Goal: Task Accomplishment & Management: Manage account settings

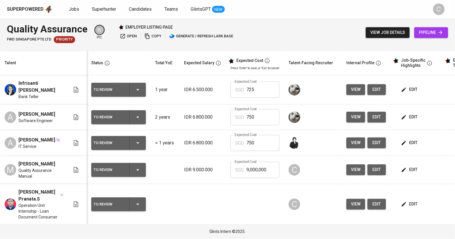
click at [140, 89] on icon "button" at bounding box center [137, 89] width 7 height 7
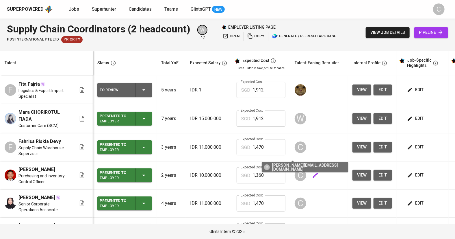
scroll to position [16, 0]
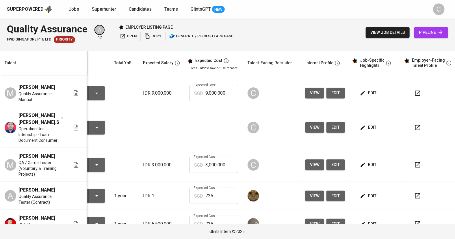
scroll to position [77, 42]
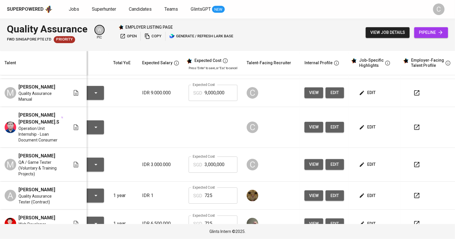
click at [312, 124] on span "view" at bounding box center [314, 126] width 10 height 7
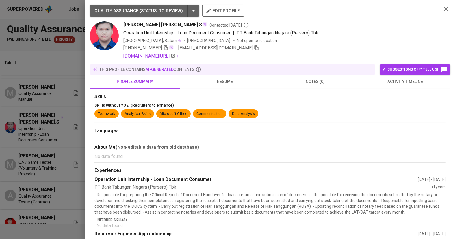
click at [74, 164] on div at bounding box center [227, 119] width 455 height 239
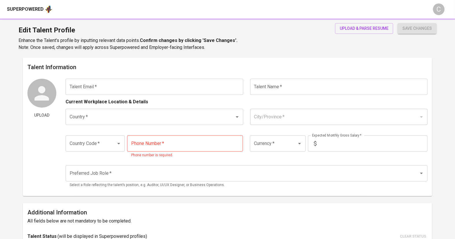
type input "[DOMAIN_NAME][EMAIL_ADDRESS][DOMAIN_NAME]"
type input "[PERSON_NAME]"
type input "[GEOGRAPHIC_DATA]"
type input "Kab. [GEOGRAPHIC_DATA], DI [GEOGRAPHIC_DATA]"
type input "+62"
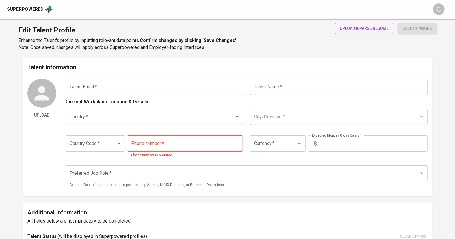
type input "[PHONE_NUMBER]"
type input "IDR"
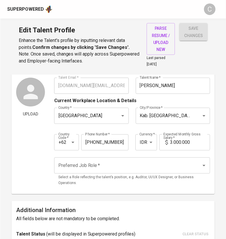
scroll to position [17, 0]
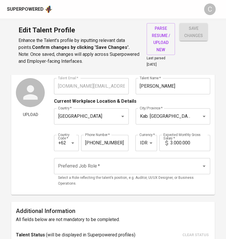
click at [176, 141] on input "3.000.000" at bounding box center [191, 143] width 40 height 16
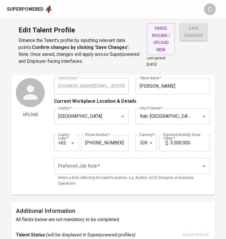
click at [169, 139] on icon at bounding box center [167, 142] width 7 height 7
click at [174, 140] on input "3.000.000" at bounding box center [191, 143] width 40 height 16
type input "6.800.000"
click at [119, 167] on input "Preferred Job Role   *" at bounding box center [124, 165] width 135 height 11
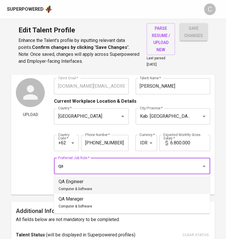
click at [98, 185] on li "QA Engineer Computer & Software" at bounding box center [132, 184] width 156 height 17
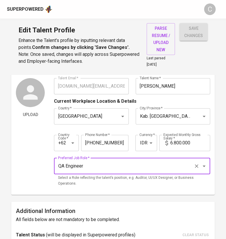
type input "QA Engineer"
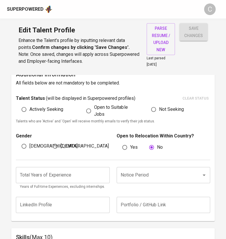
scroll to position [154, 0]
click at [32, 145] on span "[DEMOGRAPHIC_DATA]" at bounding box center [53, 145] width 48 height 7
click at [29, 145] on input "[DEMOGRAPHIC_DATA]" at bounding box center [23, 145] width 11 height 11
radio input "true"
click at [63, 168] on input "number" at bounding box center [63, 175] width 94 height 16
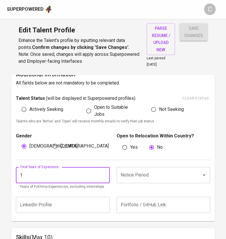
type input "1"
click at [123, 170] on input "Notice Period" at bounding box center [155, 174] width 72 height 11
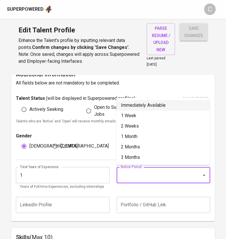
click at [140, 105] on li "Immediately Available" at bounding box center [163, 105] width 94 height 10
type input "Immediately Available"
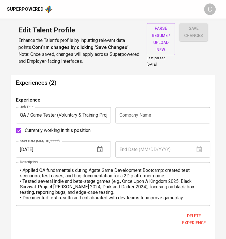
scroll to position [343, 0]
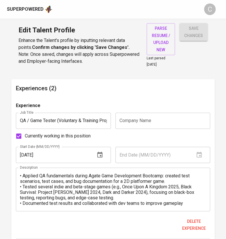
click at [159, 121] on input "text" at bounding box center [163, 120] width 95 height 16
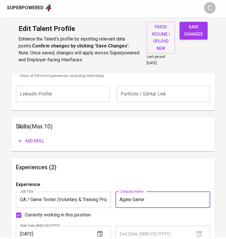
scroll to position [263, 0]
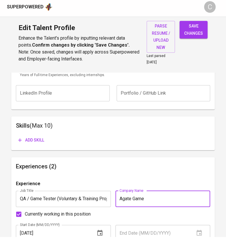
type input "Agate Game"
click at [34, 142] on span "Add skill" at bounding box center [31, 142] width 26 height 7
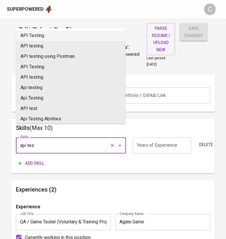
click at [35, 37] on li "API Testing" at bounding box center [71, 35] width 110 height 10
type input "API Testing"
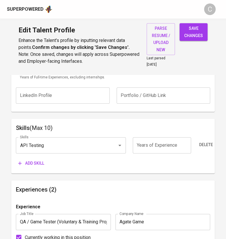
click at [31, 163] on span "Add skill" at bounding box center [31, 163] width 26 height 7
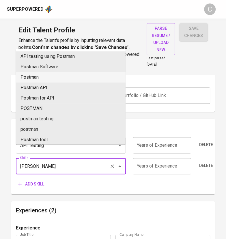
click at [46, 75] on li "Postman" at bounding box center [71, 77] width 110 height 10
type input "Postman"
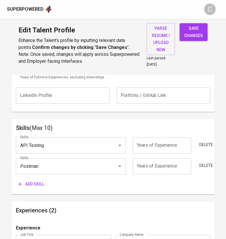
click at [205, 0] on html "Superpowered C Edit Talent Profile Enhance the Talent's profile by inputting re…" at bounding box center [113, 147] width 226 height 820
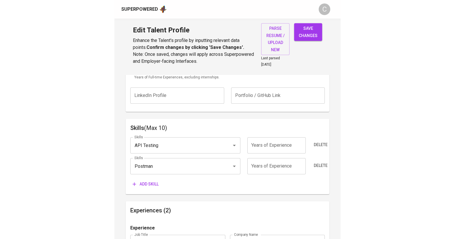
scroll to position [241, 0]
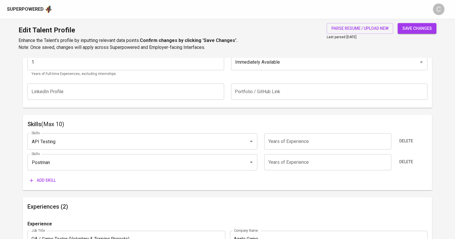
click at [0, 95] on html "Superpowered C Edit Talent Profile Enhance the Talent's profile by inputting re…" at bounding box center [227, 149] width 455 height 781
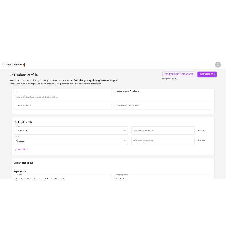
scroll to position [263, 0]
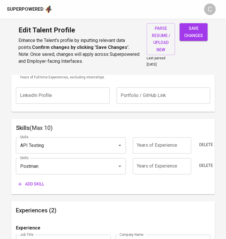
click at [34, 186] on span "Add skill" at bounding box center [31, 183] width 26 height 7
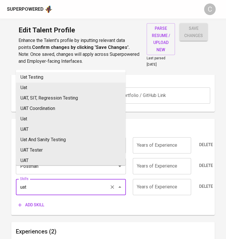
click at [50, 81] on li "Uat Testing" at bounding box center [71, 77] width 110 height 10
type input "Uat Testing"
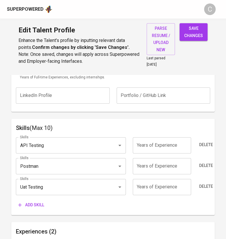
click at [206, 0] on html "Superpowered C Edit Talent Profile Enhance the Talent's profile by inputting re…" at bounding box center [113, 157] width 226 height 841
click at [33, 201] on span "Add skill" at bounding box center [31, 204] width 26 height 7
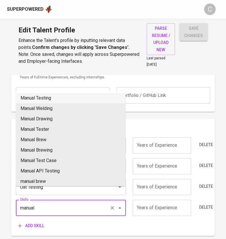
click at [38, 100] on li "Manual Testing" at bounding box center [71, 98] width 110 height 10
type input "Manual Testing"
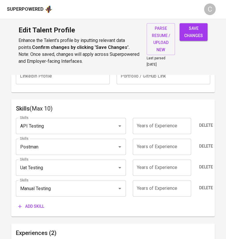
scroll to position [288, 0]
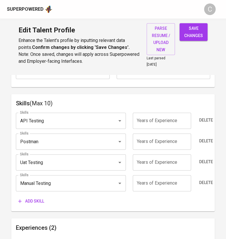
click at [34, 196] on button "Add skill" at bounding box center [31, 201] width 31 height 11
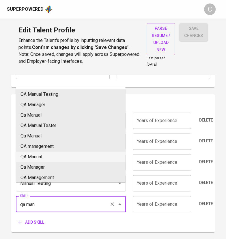
click at [40, 159] on li "QA Manual" at bounding box center [71, 156] width 110 height 10
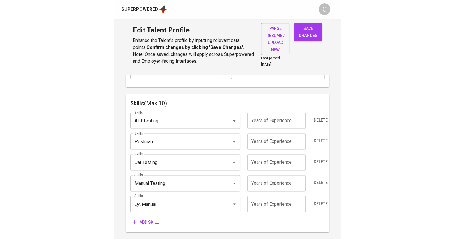
scroll to position [263, 0]
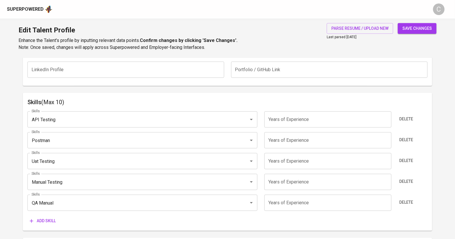
click at [0, 60] on html "Superpowered C Edit Talent Profile Enhance the Talent's profile by inputting re…" at bounding box center [227, 158] width 455 height 843
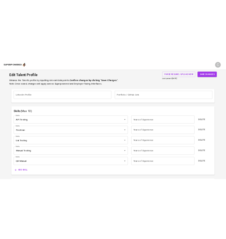
scroll to position [288, 0]
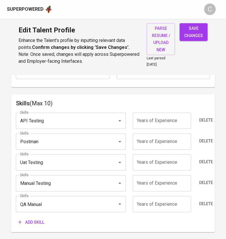
click at [75, 200] on input "QA Manual" at bounding box center [62, 203] width 88 height 11
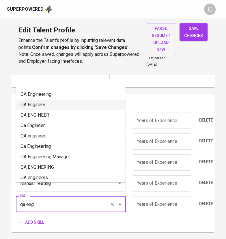
click at [42, 105] on li "QA Engineer" at bounding box center [71, 104] width 110 height 10
type input "QA Engineer"
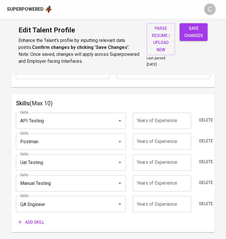
click at [39, 216] on button "Add skill" at bounding box center [31, 221] width 31 height 11
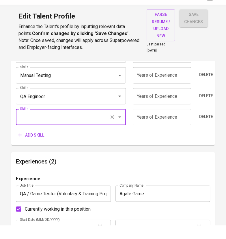
scroll to position [385, 0]
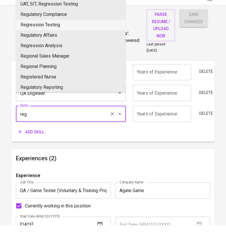
click at [56, 40] on li "Regression Testing" at bounding box center [71, 39] width 110 height 10
type input "Regression Testing"
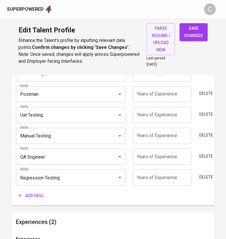
scroll to position [332, 0]
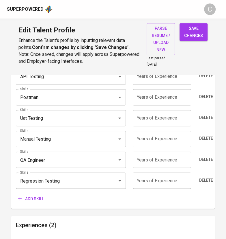
click at [154, 181] on input "number" at bounding box center [162, 180] width 58 height 16
type input "1"
click at [163, 159] on input "number" at bounding box center [162, 159] width 58 height 16
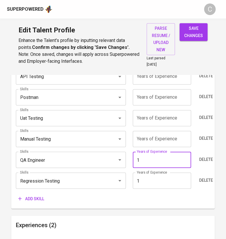
type input "1"
click at [162, 137] on input "number" at bounding box center [162, 139] width 58 height 16
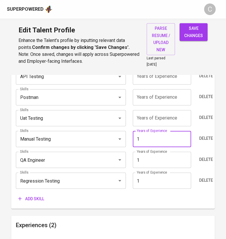
type input "1"
click at [163, 114] on input "number" at bounding box center [162, 118] width 58 height 16
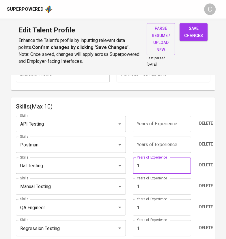
scroll to position [278, 0]
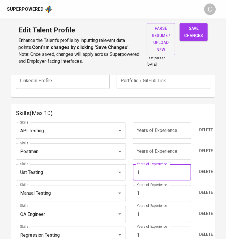
type input "1"
click at [165, 152] on input "number" at bounding box center [162, 151] width 58 height 16
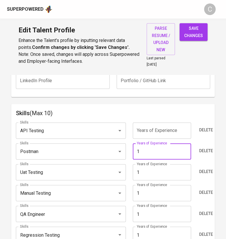
type input "1"
click at [170, 131] on input "number" at bounding box center [162, 130] width 58 height 16
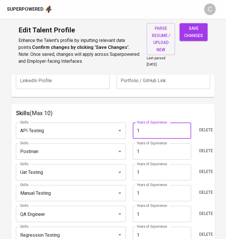
type input "1"
click at [197, 105] on div "Skills (Max 10) Skills API Testing Skills Years of Experience 1 Years of Experi…" at bounding box center [113, 183] width 204 height 159
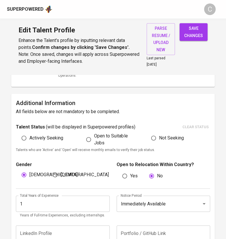
scroll to position [0, 0]
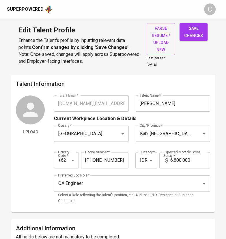
click at [194, 29] on span "save changes" at bounding box center [193, 32] width 19 height 14
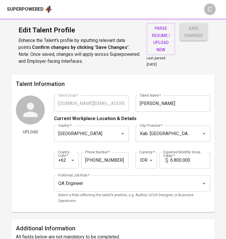
type input "Regression Testing"
type input "QA Engineer"
type input "Manual Testing"
type input "Uat Testing"
type input "Postman"
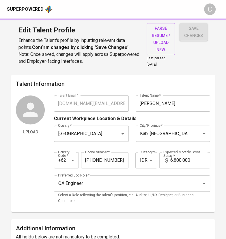
type input "API Testing"
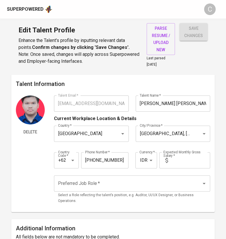
click at [170, 159] on icon at bounding box center [167, 160] width 7 height 7
click at [183, 158] on input "text" at bounding box center [191, 160] width 40 height 16
type input "6.800.000"
click at [126, 187] on input "Preferred Job Role   *" at bounding box center [124, 183] width 135 height 11
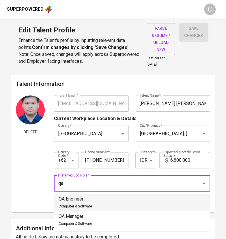
click at [108, 202] on li "QA Engineer Computer & Software" at bounding box center [132, 202] width 156 height 17
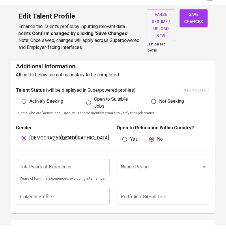
scroll to position [151, 0]
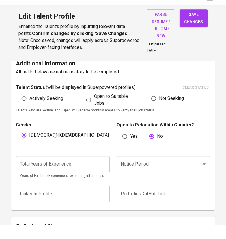
type input "QA Engineer"
click at [78, 176] on input "number" at bounding box center [63, 178] width 94 height 16
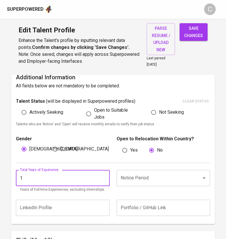
type input "1"
click at [131, 176] on input "Notice Period" at bounding box center [155, 177] width 72 height 11
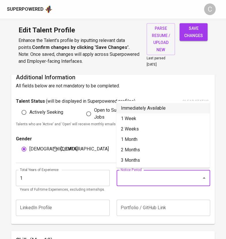
click at [133, 112] on li "Immediately Available" at bounding box center [163, 108] width 94 height 10
type input "Immediately Available"
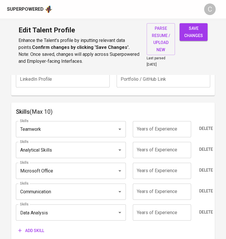
scroll to position [286, 0]
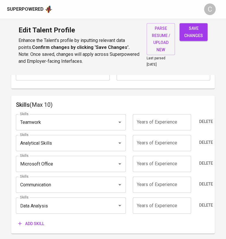
click at [76, 120] on input "Teamwork" at bounding box center [62, 121] width 88 height 11
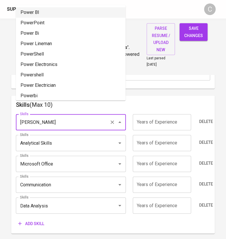
click at [52, 13] on li "Power BI" at bounding box center [71, 12] width 110 height 10
type input "Power BI"
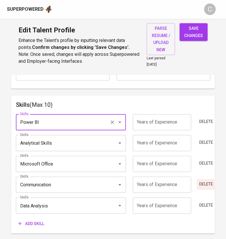
click at [205, 181] on span "Delete" at bounding box center [206, 183] width 14 height 7
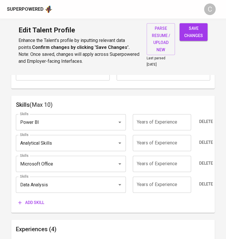
click at [170, 183] on input "number" at bounding box center [162, 184] width 58 height 16
type input "1"
click at [166, 164] on input "number" at bounding box center [162, 163] width 58 height 16
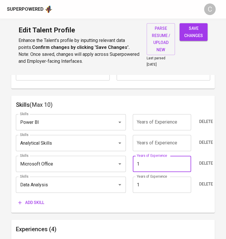
type input "1"
click at [160, 144] on input "number" at bounding box center [162, 143] width 58 height 16
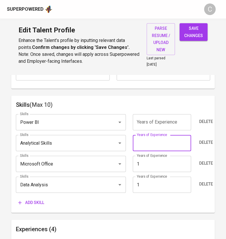
click at [163, 120] on input "number" at bounding box center [162, 122] width 58 height 16
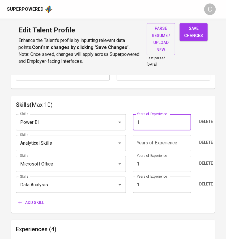
type input "1"
click at [118, 100] on h6 "Skills (Max 10)" at bounding box center [113, 104] width 194 height 9
click at [166, 144] on input "number" at bounding box center [162, 143] width 58 height 16
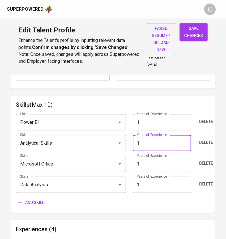
type input "1"
click at [119, 101] on h6 "Skills (Max 10)" at bounding box center [113, 104] width 194 height 9
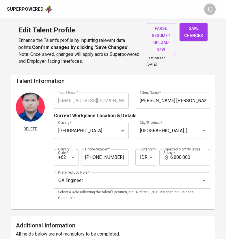
scroll to position [1, 0]
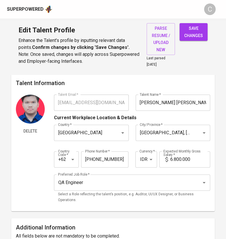
click at [200, 38] on span "save changes" at bounding box center [193, 32] width 19 height 14
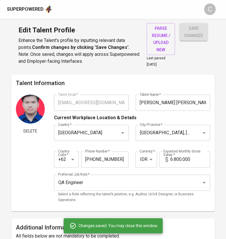
type input "Data Analysis"
type input "Microsoft Office"
type input "Analytical Skills"
type input "Power BI"
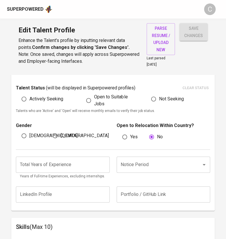
scroll to position [162, 0]
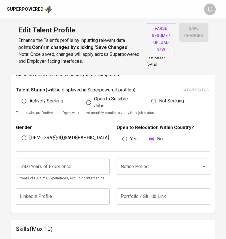
click at [141, 164] on input "Notice Period" at bounding box center [155, 166] width 72 height 11
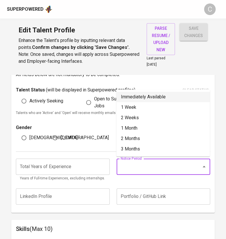
click at [135, 97] on li "Immediately Available" at bounding box center [163, 97] width 94 height 10
type input "Immediately Available"
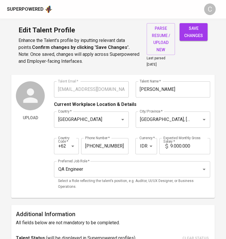
scroll to position [14, 0]
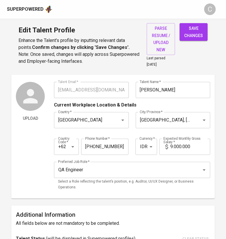
click at [174, 144] on input "9.000.000" at bounding box center [191, 146] width 40 height 16
type input "7.500.000"
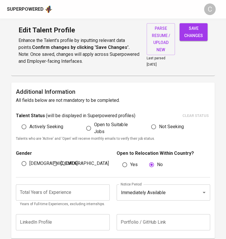
scroll to position [137, 0]
click at [60, 193] on input "number" at bounding box center [63, 192] width 94 height 16
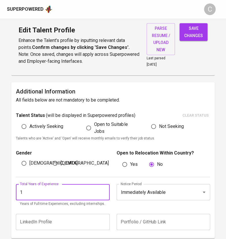
type input "1"
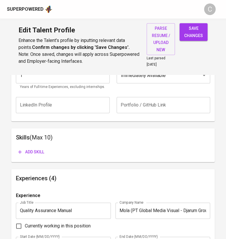
scroll to position [252, 0]
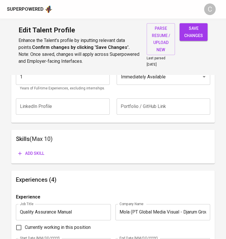
click at [37, 150] on span "Add skill" at bounding box center [31, 153] width 26 height 7
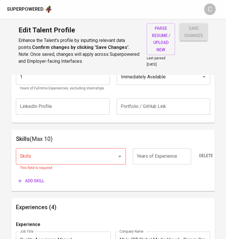
click at [43, 155] on input "Skills" at bounding box center [62, 156] width 88 height 11
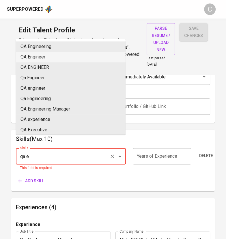
click at [40, 60] on li "QA Engineer" at bounding box center [71, 57] width 110 height 10
type input "QA Engineer"
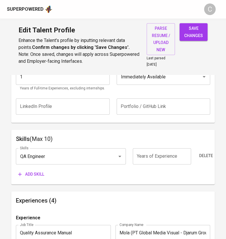
click at [34, 174] on span "Add skill" at bounding box center [31, 174] width 26 height 7
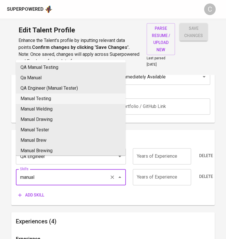
click at [49, 102] on li "Manual Testing" at bounding box center [71, 98] width 110 height 10
type input "Manual Testing"
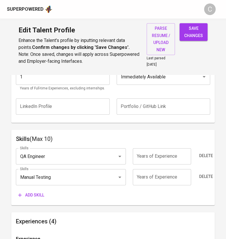
click at [33, 195] on span "Add skill" at bounding box center [31, 194] width 26 height 7
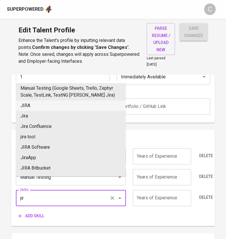
click at [44, 107] on li "JIRA" at bounding box center [71, 105] width 110 height 10
type input "JIRA"
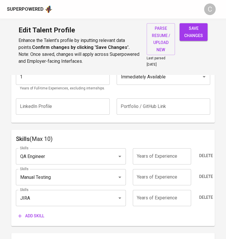
click at [32, 217] on span "Add skill" at bounding box center [31, 215] width 26 height 7
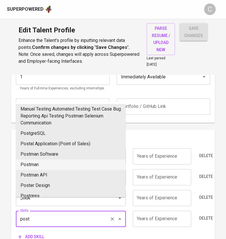
click at [41, 162] on li "Postman" at bounding box center [71, 164] width 110 height 10
type input "Postman"
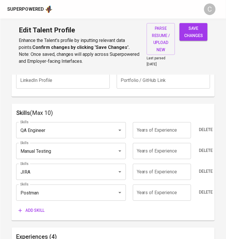
scroll to position [278, 0]
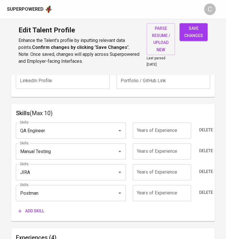
click at [34, 209] on span "Add skill" at bounding box center [31, 210] width 26 height 7
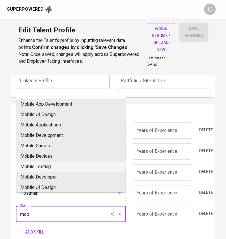
click at [52, 169] on li "Mobile Testing" at bounding box center [71, 166] width 110 height 10
type input "Mobile Testing"
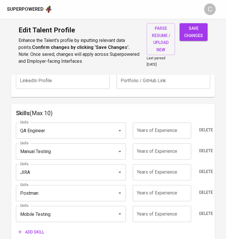
click at [34, 225] on div "Skills QA Engineer Skills Years of Experience Years of Experience Delete Skills…" at bounding box center [113, 177] width 194 height 119
click at [36, 226] on button "Add skill" at bounding box center [31, 231] width 31 height 11
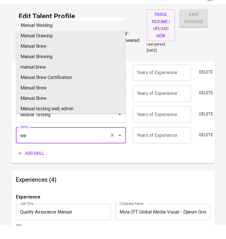
scroll to position [385, 0]
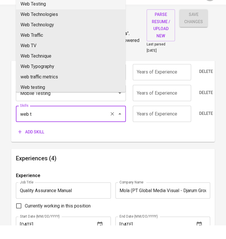
click at [64, 20] on li "Web Testing" at bounding box center [71, 18] width 110 height 10
type input "Web Testing"
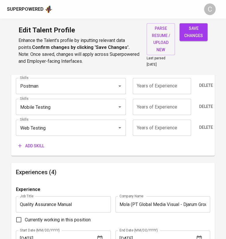
click at [153, 123] on input "number" at bounding box center [162, 127] width 58 height 16
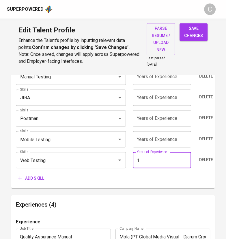
scroll to position [338, 0]
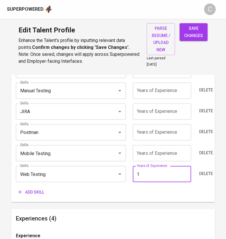
type input "1"
click at [166, 153] on input "number" at bounding box center [162, 153] width 58 height 16
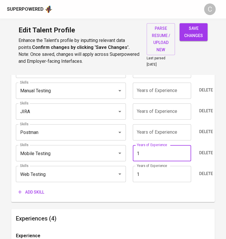
type input "1"
click at [161, 132] on input "number" at bounding box center [162, 132] width 58 height 16
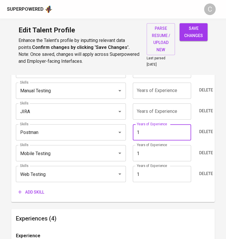
type input "1"
click at [166, 108] on input "number" at bounding box center [162, 111] width 58 height 16
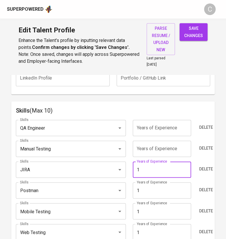
scroll to position [279, 0]
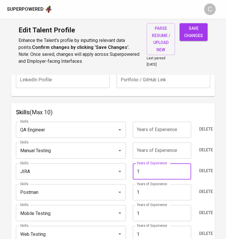
type input "1"
click at [164, 151] on input "number" at bounding box center [162, 150] width 58 height 16
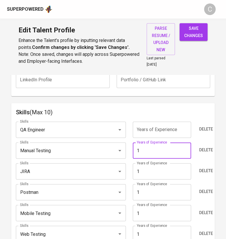
type input "1"
click at [166, 131] on input "number" at bounding box center [162, 129] width 58 height 16
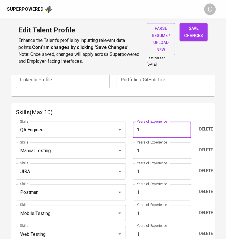
type input "1"
click at [197, 103] on div "Skills (Max 10) Skills QA Engineer Skills Years of Experience 1 Years of Experi…" at bounding box center [113, 182] width 204 height 159
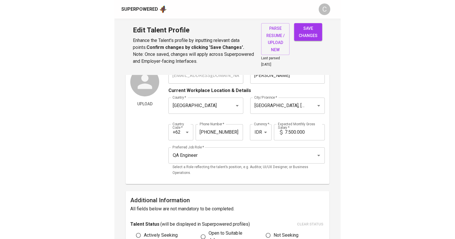
scroll to position [0, 0]
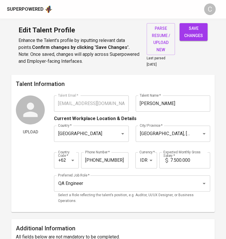
click at [191, 29] on span "save changes" at bounding box center [193, 32] width 19 height 14
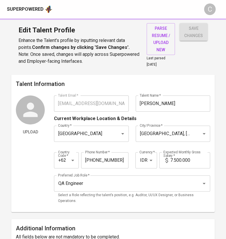
type input "Web Testing"
type input "Mobile Testing"
type input "Postman"
type input "Jira"
type input "Manual Testing"
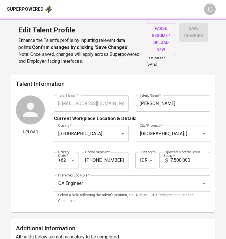
type input "QA Engineer"
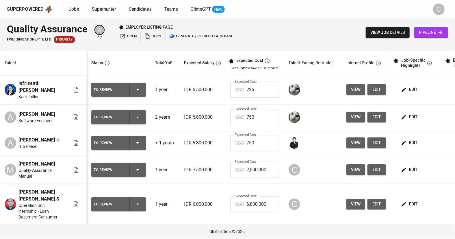
click at [131, 38] on span "open" at bounding box center [128, 36] width 17 height 7
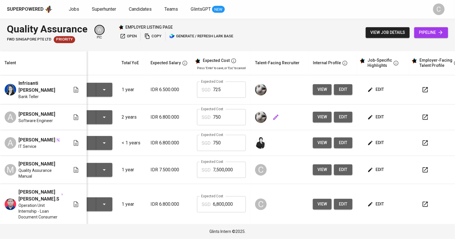
scroll to position [0, 39]
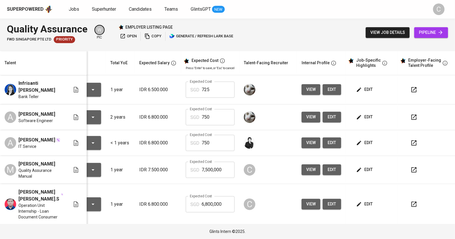
click at [412, 170] on icon "button" at bounding box center [414, 169] width 7 height 7
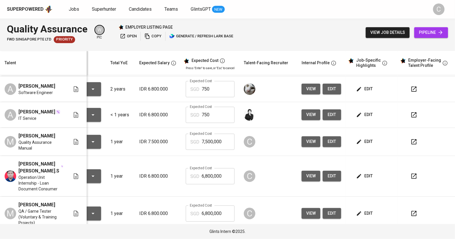
scroll to position [30, 45]
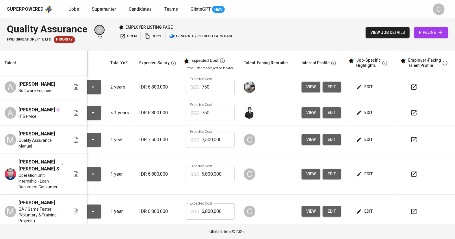
click at [367, 141] on span "edit" at bounding box center [364, 139] width 15 height 7
click at [336, 140] on button "edit" at bounding box center [332, 139] width 18 height 11
click at [361, 138] on span "edit" at bounding box center [364, 139] width 15 height 7
click at [369, 138] on span "edit" at bounding box center [364, 139] width 15 height 7
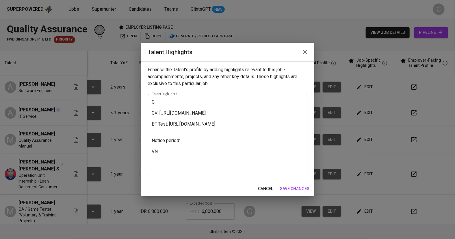
click at [175, 149] on textarea "C CV: https://glints.sg.larksuite.com/wiki/Xp4gw5ZMaiQTjjk81Rsl74h0gkf?from=fro…" at bounding box center [227, 134] width 151 height 71
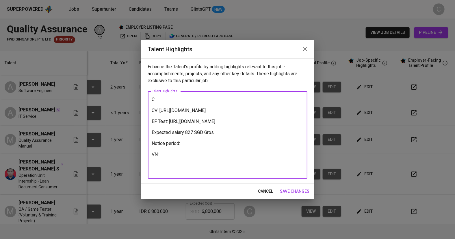
type textarea "C CV: [URL][DOMAIN_NAME] EF Test: [URL][DOMAIN_NAME] Expected salary 827 SGD Gr…"
click at [292, 189] on span "save changes" at bounding box center [294, 191] width 29 height 7
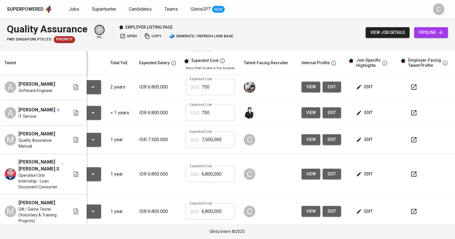
click at [367, 139] on span "edit" at bounding box center [364, 139] width 15 height 7
click at [226, 137] on input "7,500,000" at bounding box center [218, 139] width 33 height 16
type input "7"
type input "827"
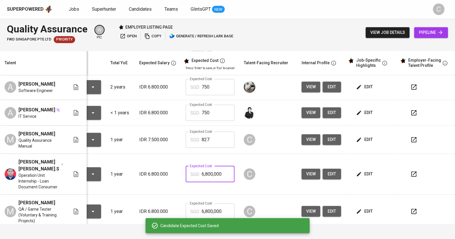
drag, startPoint x: 224, startPoint y: 172, endPoint x: 163, endPoint y: 173, distance: 60.4
click at [163, 173] on tr "Dedy Hartono Pranata.S Operation Unit Internship - Loan Document Consumer To Re…" at bounding box center [205, 174] width 501 height 41
type input "725"
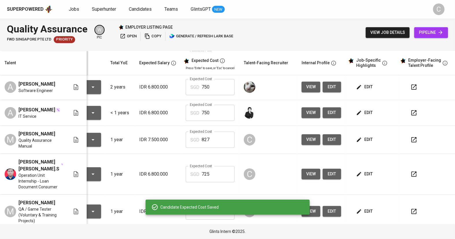
click at [161, 201] on div "Candidate Expected Cost Saved" at bounding box center [228, 206] width 164 height 15
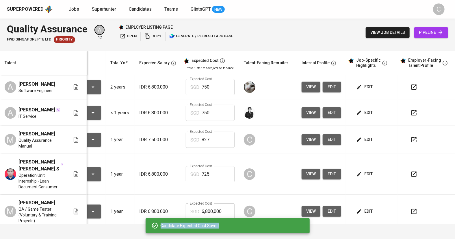
scroll to position [0, 43]
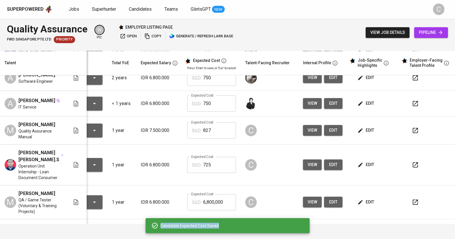
click at [226, 202] on input "6,800,000" at bounding box center [219, 202] width 33 height 16
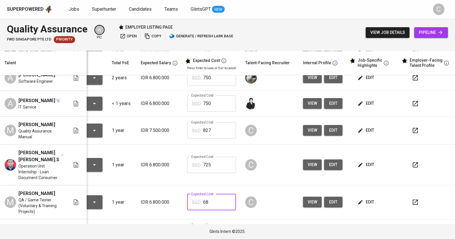
type input "6"
type input "725"
click at [364, 133] on span "edit" at bounding box center [366, 130] width 15 height 7
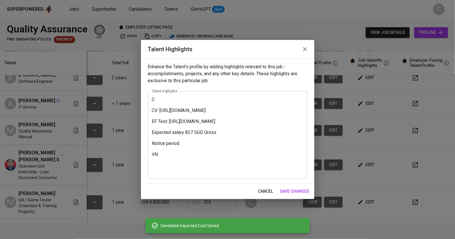
click at [226, 150] on textarea "C CV: [URL][DOMAIN_NAME] EF Test: [URL][DOMAIN_NAME] Expected salary 827 SGD Gr…" at bounding box center [227, 135] width 151 height 77
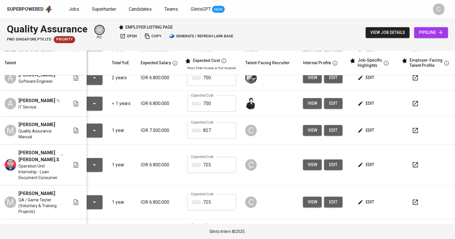
click at [369, 201] on span "edit" at bounding box center [366, 201] width 15 height 7
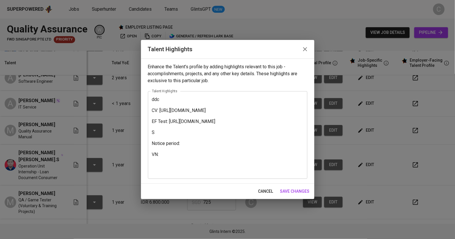
click at [169, 151] on textarea "ddc CV: https://glints.sg.larksuite.com/wiki/BPsgwvfE2imXZskL92klj0Brgzf?from=f…" at bounding box center [227, 135] width 151 height 77
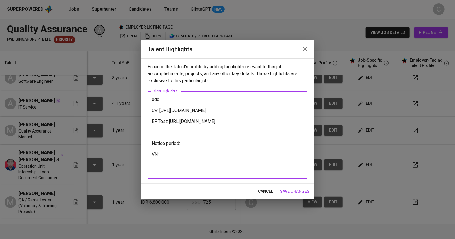
paste textarea "Expected salary 827 SGD Gross"
type textarea "ddc CV: [URL][DOMAIN_NAME] EF Test: [URL][DOMAIN_NAME] Expected salary 725 SGD …"
click at [297, 187] on button "save changes" at bounding box center [295, 191] width 34 height 11
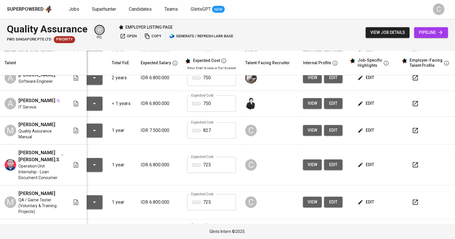
click at [366, 164] on span "edit" at bounding box center [366, 164] width 15 height 7
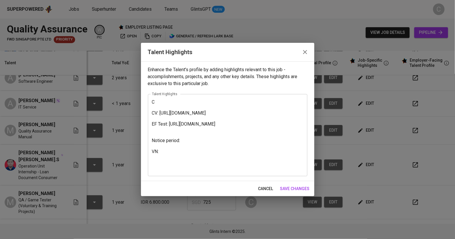
click at [162, 147] on textarea "C CV: https://glints.sg.larksuite.com/wiki/BkP2wPKSliJS6rkmA4plSlt9gDe?from=fro…" at bounding box center [227, 134] width 151 height 71
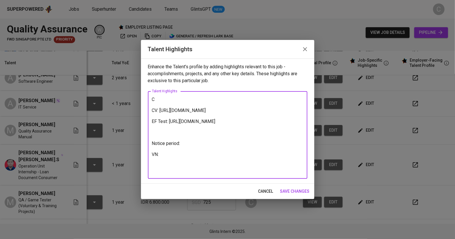
paste textarea "Expected salary 725 SGD Gross"
type textarea "C CV: https://glints.sg.larksuite.com/wiki/BkP2wPKSliJS6rkmA4plSlt9gDe?from=fro…"
click at [295, 190] on span "save changes" at bounding box center [294, 191] width 29 height 7
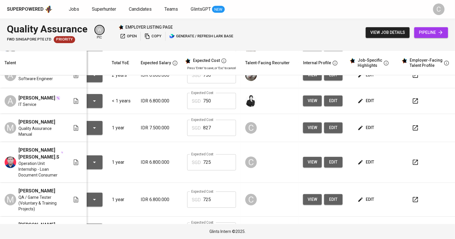
scroll to position [43, 43]
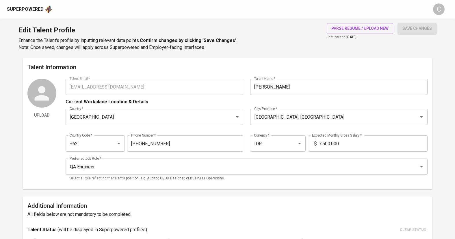
type input "[EMAIL_ADDRESS][DOMAIN_NAME]"
type input "[PERSON_NAME]"
type input "[GEOGRAPHIC_DATA]"
type input "[GEOGRAPHIC_DATA], [GEOGRAPHIC_DATA]"
type input "+62"
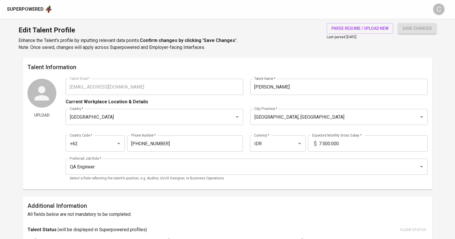
type input "[PHONE_NUMBER]"
type input "IDR"
type input "QA Engineer"
type input "1"
type input "Immediately Available"
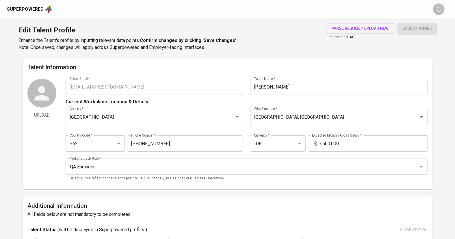
click at [324, 143] on input "7.500.000" at bounding box center [373, 143] width 109 height 16
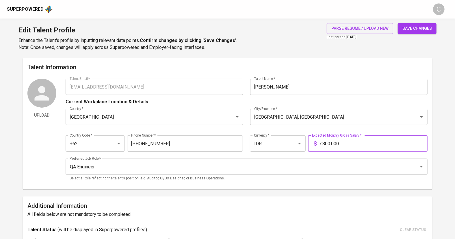
type input "7.800.000"
click at [414, 28] on span "save changes" at bounding box center [417, 28] width 29 height 7
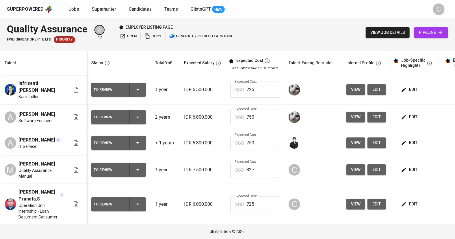
scroll to position [0, 43]
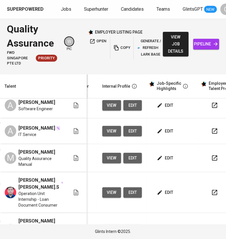
scroll to position [0, 244]
click at [165, 193] on span "edit" at bounding box center [165, 192] width 15 height 7
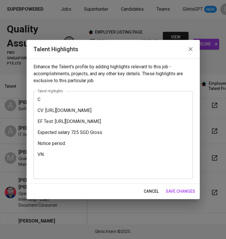
click at [60, 99] on textarea "C CV: [URL][DOMAIN_NAME] EF Test: [URL][DOMAIN_NAME] Expected salary 725 SGD Gr…" at bounding box center [113, 135] width 151 height 77
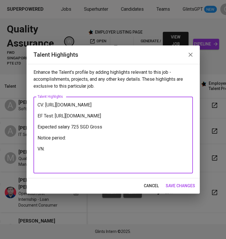
paste textarea "[URL][DOMAIN_NAME]"
click at [39, 105] on textarea "CV: [URL][DOMAIN_NAME] EF Test: [URL][DOMAIN_NAME] Expected salary 725 SGD Gros…" at bounding box center [113, 135] width 151 height 66
type textarea "CV: [URL][DOMAIN_NAME] EF Test: [URL][DOMAIN_NAME] Expected salary 725 SGD Gros…"
click at [37, 105] on div "CV: [URL][DOMAIN_NAME] EF Test: [URL][DOMAIN_NAME] Expected salary 725 SGD Gros…" at bounding box center [114, 135] width 160 height 77
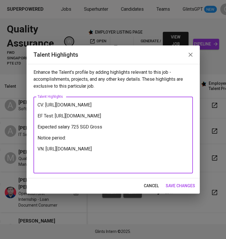
click at [35, 102] on div "CV: [URL][DOMAIN_NAME] EF Test: [URL][DOMAIN_NAME] Expected salary 725 SGD Gros…" at bounding box center [114, 135] width 160 height 77
click at [148, 182] on span "cancel" at bounding box center [151, 185] width 15 height 7
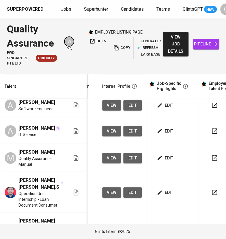
click at [166, 193] on span "edit" at bounding box center [165, 192] width 15 height 7
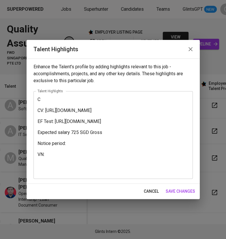
click at [63, 170] on textarea "C CV: [URL][DOMAIN_NAME] EF Test: [URL][DOMAIN_NAME] Expected salary 725 SGD Gr…" at bounding box center [113, 135] width 151 height 77
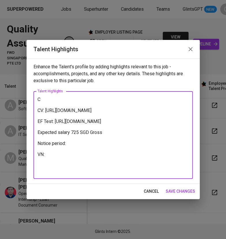
paste textarea "[URL][DOMAIN_NAME]"
click at [56, 100] on textarea "C CV: [URL][DOMAIN_NAME] EF Test: [URL][DOMAIN_NAME] Expected salary 725 SGD Gr…" at bounding box center [113, 135] width 151 height 77
paste textarea "Dedy is a Petroleum Engineering graduate with hands-on experience in data monit…"
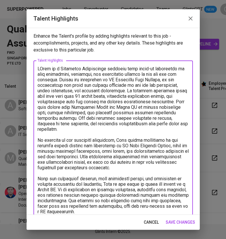
click at [40, 68] on textarea at bounding box center [113, 176] width 151 height 220
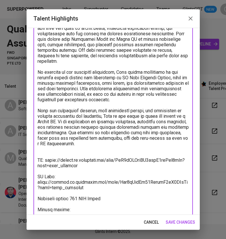
scroll to position [81, 0]
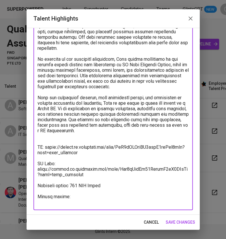
click at [84, 190] on textarea at bounding box center [113, 95] width 151 height 220
type textarea "Dedy is a Petroleum Engineering graduate with hands-on experience in data monit…"
click at [180, 220] on span "save changes" at bounding box center [180, 221] width 29 height 7
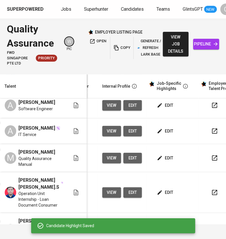
click at [180, 223] on div "Candidate Highlight Saved" at bounding box center [113, 225] width 164 height 15
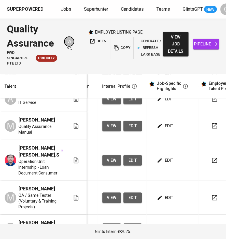
scroll to position [70, 244]
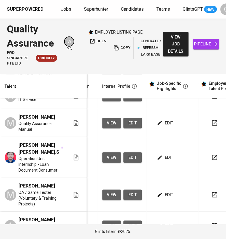
click at [171, 196] on span "edit" at bounding box center [165, 194] width 15 height 7
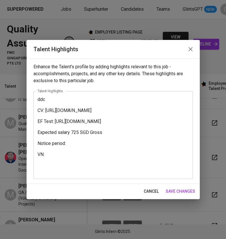
click at [50, 97] on textarea "ddc CV: [URL][DOMAIN_NAME] EF Test: [URL][DOMAIN_NAME] Expected salary 725 SGD …" at bounding box center [113, 135] width 151 height 77
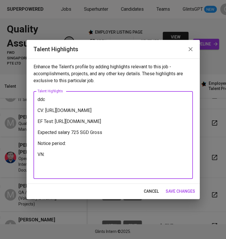
paste textarea "Loremipsu do si AM consecte adip elits doeiusmodt in utlabor etdo mag ali enim …"
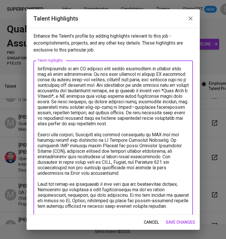
click at [44, 68] on textarea at bounding box center [113, 176] width 151 height 220
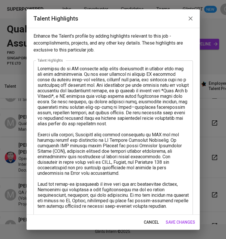
click at [70, 67] on textarea at bounding box center [113, 176] width 151 height 220
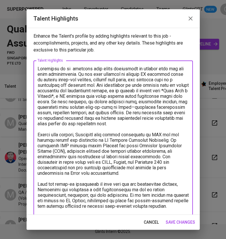
paste textarea "Information Technology"
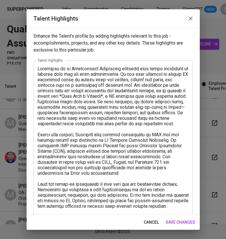
click at [60, 96] on textarea at bounding box center [113, 176] width 151 height 220
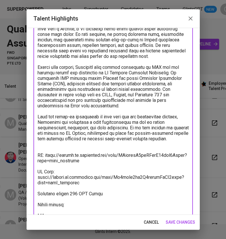
scroll to position [81, 0]
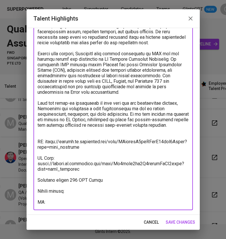
click at [82, 191] on textarea at bounding box center [113, 95] width 151 height 220
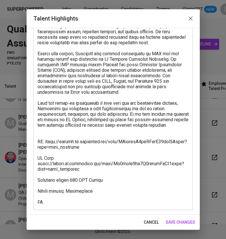
click at [56, 202] on textarea at bounding box center [113, 95] width 151 height 220
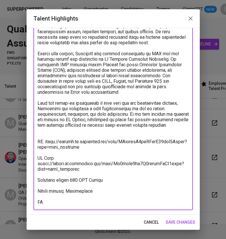
paste textarea "[URL][DOMAIN_NAME]"
type textarea "[PERSON_NAME] is an Information Technology graduate with solid experience in te…"
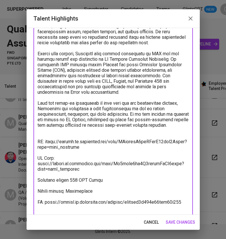
click at [177, 221] on span "save changes" at bounding box center [180, 221] width 29 height 7
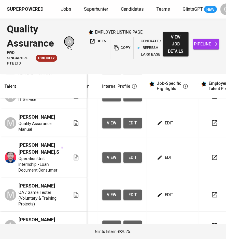
click at [166, 123] on span "edit" at bounding box center [165, 122] width 15 height 7
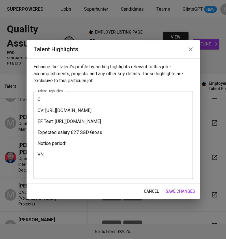
click at [44, 98] on textarea "C CV: [URL][DOMAIN_NAME] EF Test: [URL][DOMAIN_NAME] Expected salary 827 SGD Gr…" at bounding box center [113, 135] width 151 height 77
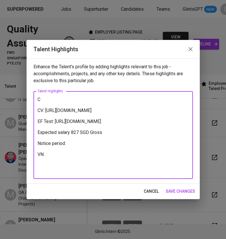
paste textarea "Loremi do s Ametcon Adipiscin Elitse Doeius temp incidi utlaboreet do magnaal e…"
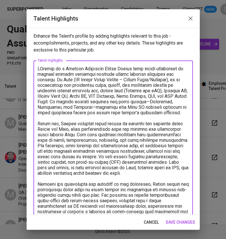
scroll to position [10, 0]
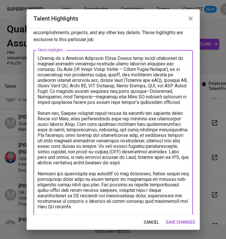
click at [40, 57] on textarea at bounding box center [113, 170] width 151 height 231
click at [55, 69] on textarea at bounding box center [113, 170] width 151 height 231
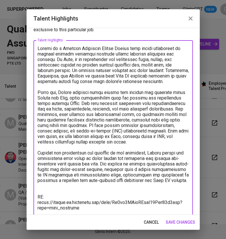
scroll to position [21, 0]
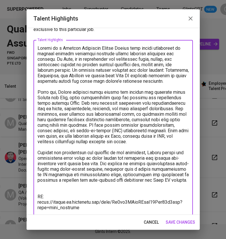
click at [121, 96] on textarea at bounding box center [113, 155] width 151 height 220
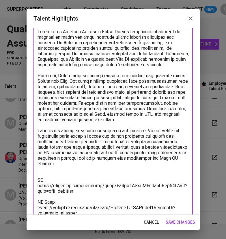
scroll to position [42, 0]
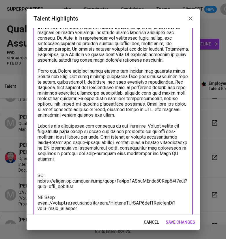
click at [105, 141] on textarea at bounding box center [113, 131] width 151 height 214
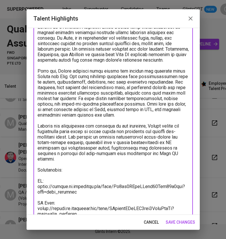
click at [151, 125] on textarea at bounding box center [113, 134] width 151 height 220
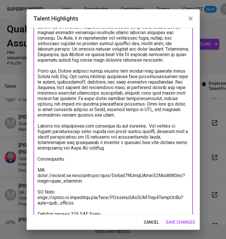
click at [71, 157] on textarea at bounding box center [113, 128] width 151 height 209
paste textarea "[PERSON_NAME] earned top recognition three times [DATE] for achieving the highe…"
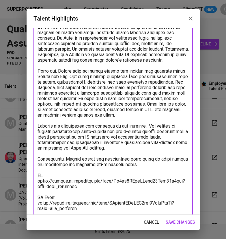
click at [96, 159] on textarea at bounding box center [113, 131] width 151 height 214
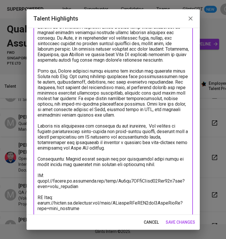
click at [155, 127] on textarea at bounding box center [113, 131] width 151 height 214
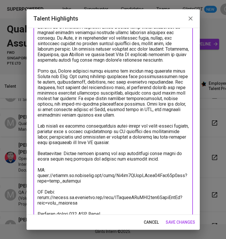
click at [58, 130] on textarea at bounding box center [113, 128] width 151 height 209
click at [172, 143] on textarea at bounding box center [113, 128] width 151 height 209
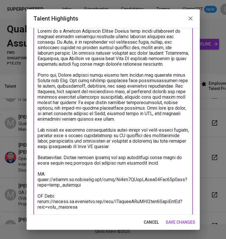
click at [172, 146] on textarea at bounding box center [113, 132] width 151 height 209
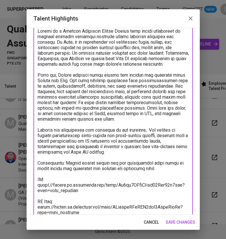
click at [57, 127] on textarea at bounding box center [113, 135] width 151 height 214
click at [154, 129] on textarea at bounding box center [113, 135] width 151 height 214
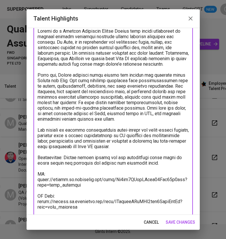
drag, startPoint x: 171, startPoint y: 147, endPoint x: 33, endPoint y: 131, distance: 139.0
click at [33, 131] on div "Enhance the Talent's profile by adding highlights relevant to this job - accomp…" at bounding box center [113, 121] width 173 height 187
click at [170, 150] on textarea at bounding box center [113, 132] width 151 height 209
drag, startPoint x: 171, startPoint y: 145, endPoint x: 36, endPoint y: 130, distance: 135.5
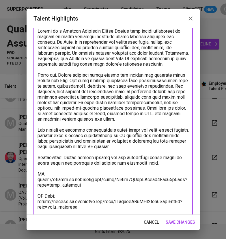
click at [36, 130] on div "x Talent Highlights" at bounding box center [114, 132] width 160 height 219
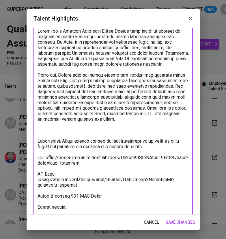
paste textarea "His expertise in QA processes and cross-device testing ensures consistent, high…"
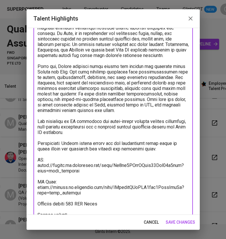
scroll to position [64, 0]
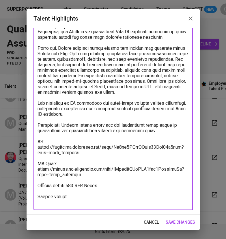
click at [87, 191] on textarea at bounding box center [113, 102] width 151 height 203
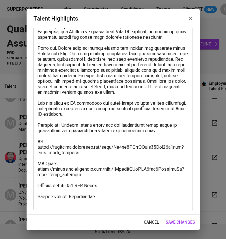
click at [68, 207] on div "x Talent Highlights" at bounding box center [114, 103] width 160 height 214
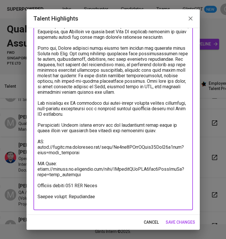
paste textarea "[URL][DOMAIN_NAME]"
type textarea "Loremi do s Ametcon Adipiscin Elitse Doeius temp incidi utlaboreet do magnaal e…"
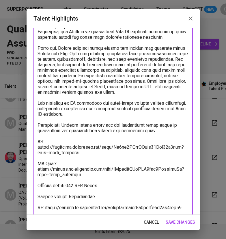
click at [174, 222] on span "save changes" at bounding box center [180, 221] width 29 height 7
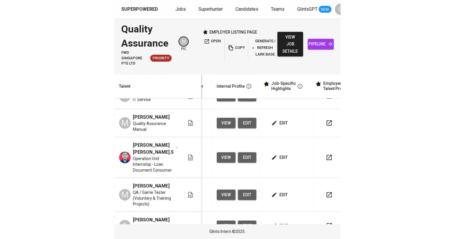
scroll to position [0, 244]
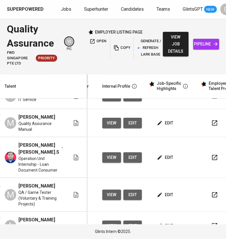
click at [210, 0] on html "Superpowered Jobs Superhunter Candidates Teams GlintsGPT NEW C Quality Assuranc…" at bounding box center [113, 119] width 226 height 239
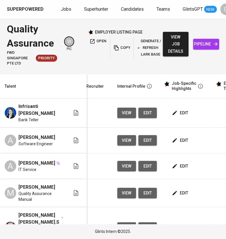
scroll to position [0, 0]
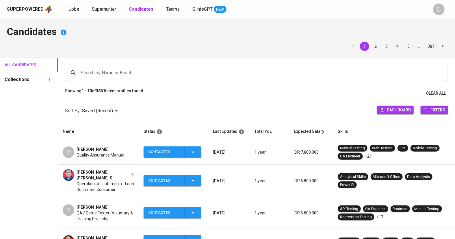
click at [155, 48] on div "1 2 3 4 5 … 387" at bounding box center [227, 46] width 441 height 9
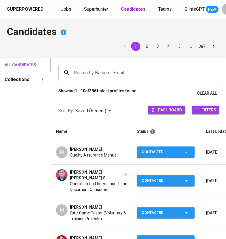
click at [90, 7] on span "Superhunter" at bounding box center [96, 8] width 24 height 5
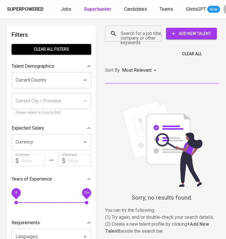
click at [126, 37] on input "Search for a job title, company or other keywords" at bounding box center [134, 33] width 31 height 11
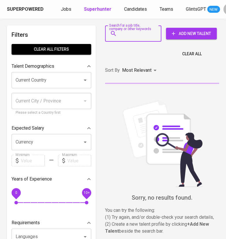
paste input "[EMAIL_ADDRESS][DOMAIN_NAME]"
type input "[EMAIL_ADDRESS][DOMAIN_NAME]"
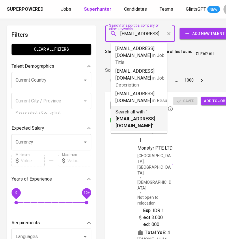
click at [133, 106] on li "Search all with " [EMAIL_ADDRESS][DOMAIN_NAME] "" at bounding box center [139, 118] width 56 height 25
click at [130, 76] on div "Most Relevant" at bounding box center [140, 70] width 36 height 11
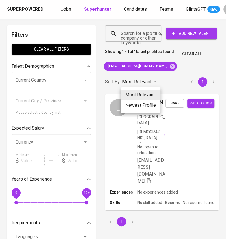
click at [175, 100] on div at bounding box center [113, 119] width 226 height 239
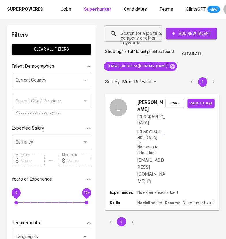
click at [208, 103] on span "Add to job" at bounding box center [200, 103] width 21 height 7
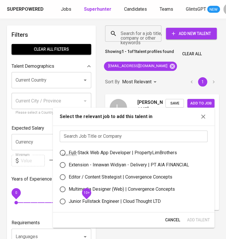
click at [141, 130] on input "text" at bounding box center [134, 136] width 148 height 12
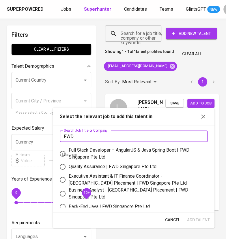
type input "FWD"
click at [112, 168] on div "Quality Assurance | FWD Singapore Pte Ltd" at bounding box center [113, 166] width 88 height 7
click at [69, 168] on input "Quality Assurance | FWD Singapore Pte Ltd" at bounding box center [63, 166] width 12 height 12
radio input "true"
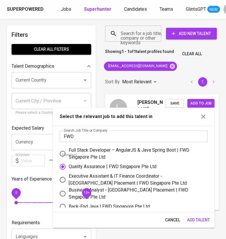
click at [197, 218] on span "Add Talent" at bounding box center [198, 219] width 23 height 7
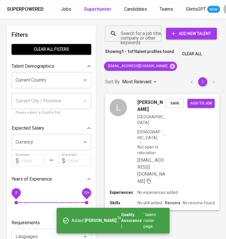
click at [179, 105] on span "Save" at bounding box center [174, 103] width 13 height 7
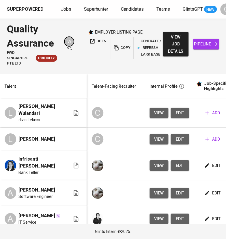
scroll to position [0, 199]
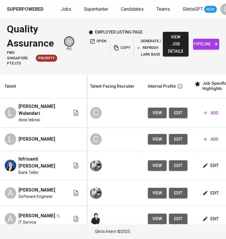
click at [174, 114] on span "edit" at bounding box center [178, 112] width 9 height 7
click at [176, 136] on span "edit" at bounding box center [178, 139] width 9 height 7
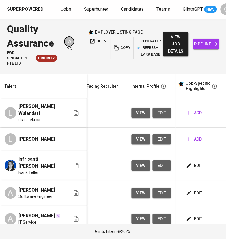
scroll to position [0, 268]
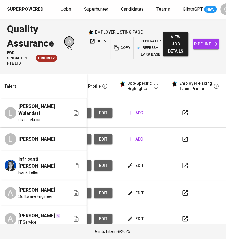
click at [138, 112] on span "add" at bounding box center [136, 112] width 15 height 7
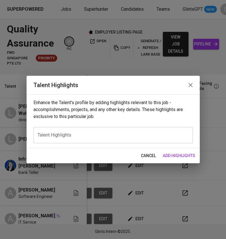
click at [81, 143] on div "Enhance the Talent's profile by adding highlights relevant to this job - accomp…" at bounding box center [113, 121] width 173 height 54
click at [78, 134] on textarea at bounding box center [113, 134] width 151 height 5
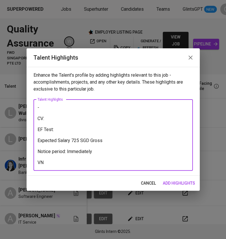
type textarea "- CV: EF Test: Expected Salary 725 SGD Gross Notice period: Immediately VN:"
click at [179, 188] on button "add highlights" at bounding box center [179, 183] width 37 height 11
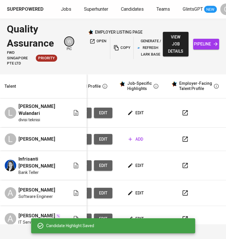
click at [135, 136] on span "add" at bounding box center [136, 139] width 15 height 7
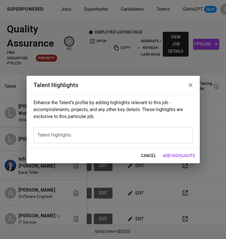
click at [83, 132] on textarea at bounding box center [113, 134] width 151 height 5
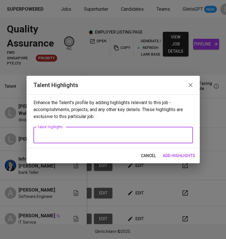
paste textarea "- CV: EF Test: Expected Salary 725 SGD Gross Notice period: Immediately VN:"
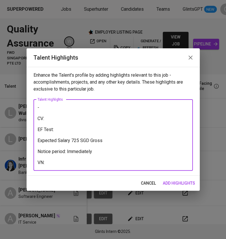
click at [57, 119] on textarea "- CV: EF Test: Expected Salary 725 SGD Gross Notice period: Immediately VN:" at bounding box center [113, 135] width 151 height 60
paste textarea "https://glints.sg.larksuite.com/wiki/S1mnwXk6bi3zNdk0hiVlkFX8gdf?from=from_copy…"
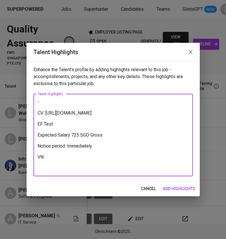
click at [66, 136] on textarea "- CV: https://glints.sg.larksuite.com/wiki/S1mnwXk6bi3zNdk0hiVlkFX8gdf?from=fro…" at bounding box center [113, 134] width 151 height 71
paste textarea "https://glints.sg.larksuite.com/wiki/AxqPwMDjBibNYZkI1E3lmwoIgMb?from=from_copy…"
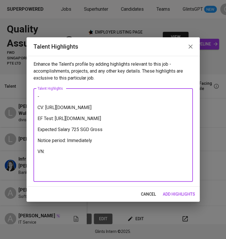
type textarea "- CV: https://glints.sg.larksuite.com/wiki/S1mnwXk6bi3zNdk0hiVlkFX8gdf?from=fro…"
click at [181, 191] on span "add highlights" at bounding box center [179, 193] width 32 height 7
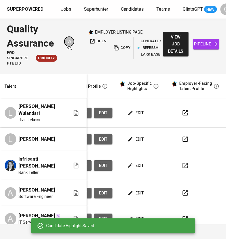
click at [144, 109] on button "edit" at bounding box center [136, 113] width 20 height 11
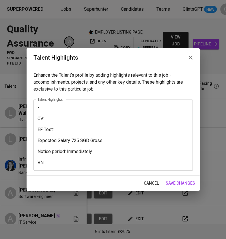
click at [62, 129] on textarea "- CV: EF Test: Expected Salary 725 SGD Gross Notice period: Immediately VN:" at bounding box center [113, 135] width 151 height 60
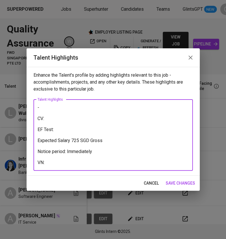
paste textarea "https://glints.sg.larksuite.com/wiki/Ifdjw4B9KiAqhHk9F5MlYt36glc?from=from_copy…"
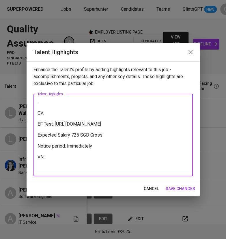
click at [70, 107] on textarea "- CV: EF Test: https://glints.sg.larksuite.com/wiki/Ifdjw4B9KiAqhHk9F5MlYt36glc…" at bounding box center [113, 134] width 151 height 71
click at [56, 110] on textarea "- CV: EF Test: https://glints.sg.larksuite.com/wiki/Ifdjw4B9KiAqhHk9F5MlYt36glc…" at bounding box center [113, 134] width 151 height 71
paste textarea "https://glints.sg.larksuite.com/wiki/PqjXwX0TniUoTbkhBvtl1Xfdgjc?from=from_copy…"
type textarea "- CV: https://glints.sg.larksuite.com/wiki/PqjXwX0TniUoTbkhBvtl1Xfdgjc?from=fro…"
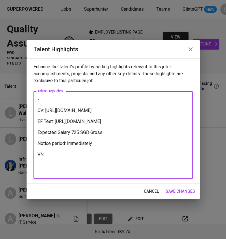
click at [174, 190] on span "save changes" at bounding box center [180, 191] width 29 height 7
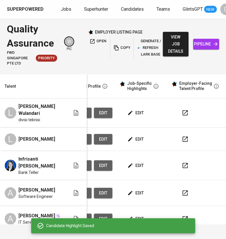
click at [136, 113] on span "edit" at bounding box center [136, 112] width 15 height 7
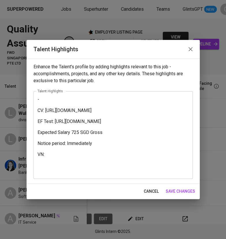
click at [63, 168] on textarea "- CV: https://glints.sg.larksuite.com/wiki/PqjXwX0TniUoTbkhBvtl1Xfdgjc?from=fro…" at bounding box center [113, 135] width 151 height 77
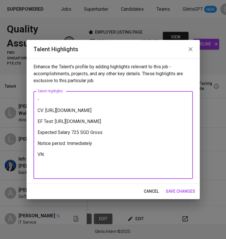
click at [56, 170] on textarea "- CV: https://glints.sg.larksuite.com/wiki/PqjXwX0TniUoTbkhBvtl1Xfdgjc?from=fro…" at bounding box center [113, 135] width 151 height 77
paste textarea "https://glints.sg.larksuite.com/minutes/obsgdif54lmoxsjv71941u4g"
click at [42, 98] on textarea "- CV: https://glints.sg.larksuite.com/wiki/PqjXwX0TniUoTbkhBvtl1Xfdgjc?from=fro…" at bounding box center [113, 135] width 151 height 77
paste textarea "Lita is an Information Technology graduate with hands-on experience in IoT and …"
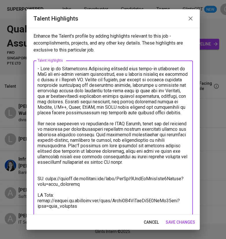
click at [39, 70] on textarea at bounding box center [113, 156] width 151 height 181
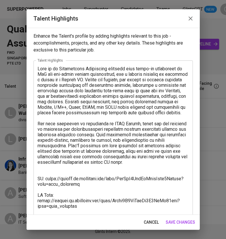
click at [104, 69] on textarea at bounding box center [113, 156] width 151 height 181
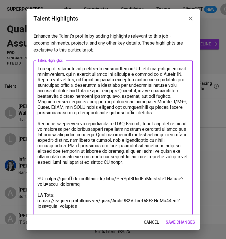
paste textarea "Telecommunication Engineering"
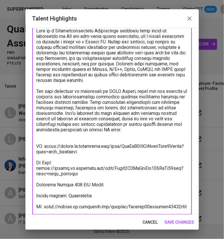
scroll to position [42, 0]
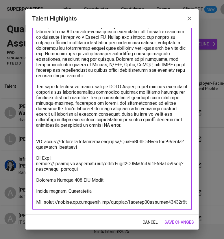
click at [58, 134] on textarea at bounding box center [111, 113] width 151 height 181
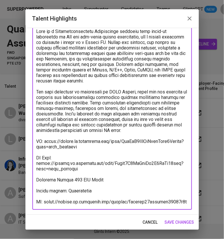
scroll to position [37, 0]
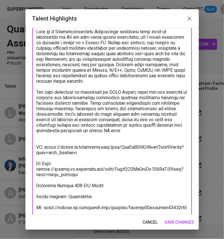
type textarea "Lita is a Telecommunication Engineering graduate with hands-on experience in Io…"
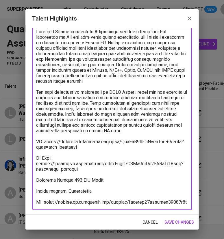
click at [184, 224] on span "save changes" at bounding box center [179, 221] width 29 height 7
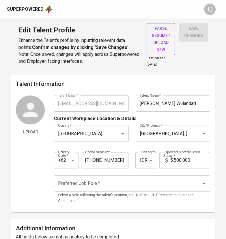
click at [155, 34] on span "parse resume / upload new" at bounding box center [160, 39] width 19 height 28
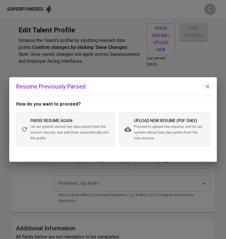
click at [162, 125] on span "Proceed to upload new resume, and let our system extract key data points from t…" at bounding box center [169, 132] width 71 height 17
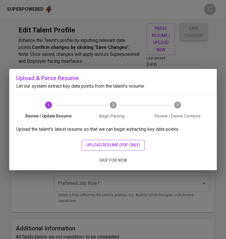
click at [111, 145] on span "upload resume (pdf only)" at bounding box center [113, 144] width 54 height 7
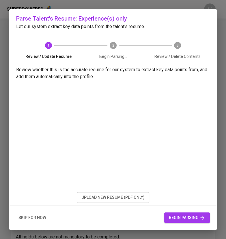
click at [172, 215] on span "begin parsing" at bounding box center [187, 217] width 36 height 7
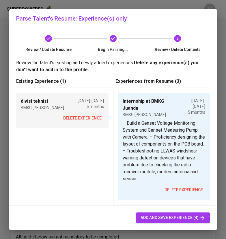
click at [82, 116] on span "delete experience" at bounding box center [82, 117] width 38 height 7
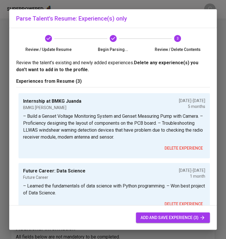
click at [163, 218] on span "add and save experience (3)" at bounding box center [173, 217] width 65 height 7
type input "Internship at BMKG Juanda"
type input "[DATE]"
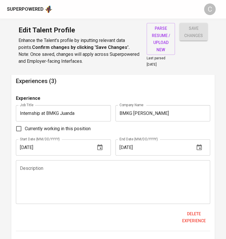
scroll to position [506, 0]
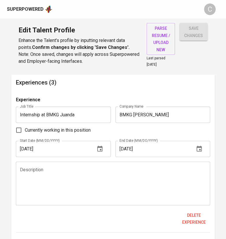
click at [108, 181] on textarea at bounding box center [113, 183] width 186 height 33
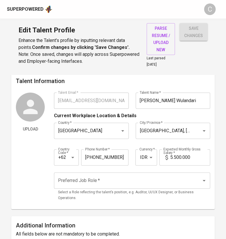
scroll to position [0, 0]
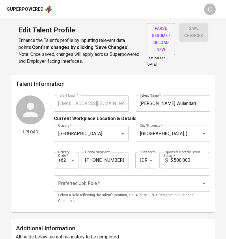
click at [175, 160] on input "5.500.000" at bounding box center [191, 160] width 40 height 16
type input "6.800.000"
click at [147, 181] on input "Preferred Job Role   *" at bounding box center [124, 183] width 135 height 11
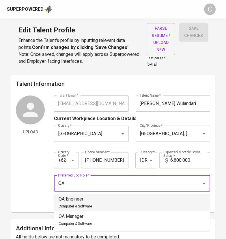
click at [81, 195] on p "QA Engineer" at bounding box center [76, 198] width 34 height 7
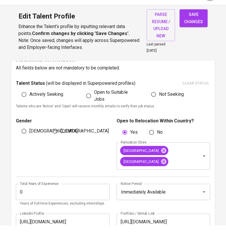
scroll to position [155, 0]
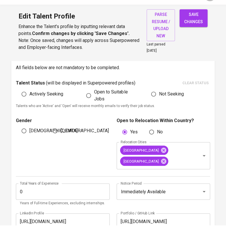
type input "QA Engineer"
click at [61, 141] on span "[DEMOGRAPHIC_DATA]" at bounding box center [85, 144] width 48 height 7
click at [61, 141] on input "[DEMOGRAPHIC_DATA]" at bounding box center [55, 144] width 11 height 11
radio input "true"
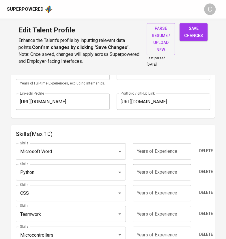
scroll to position [289, 0]
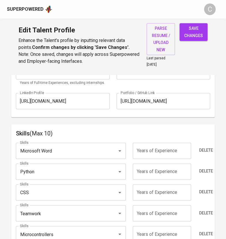
click at [82, 149] on input "Microsoft Word" at bounding box center [62, 150] width 88 height 11
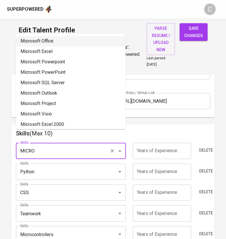
click at [68, 38] on li "Microsoft Office" at bounding box center [71, 41] width 110 height 10
type input "Microsoft Office"
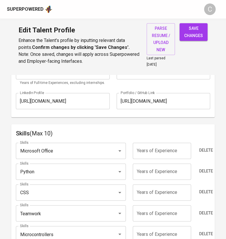
click at [148, 153] on input "number" at bounding box center [162, 150] width 58 height 16
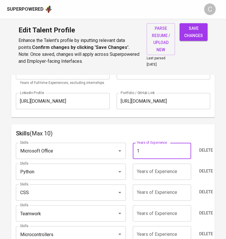
type input "1"
click at [153, 169] on input "number" at bounding box center [162, 171] width 58 height 16
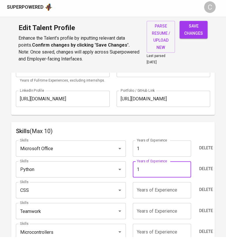
type input "1"
click at [151, 193] on input "number" at bounding box center [162, 192] width 58 height 16
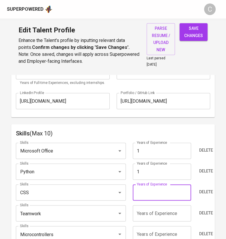
type input "1"
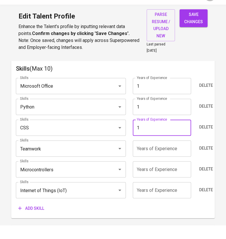
scroll to position [341, 0]
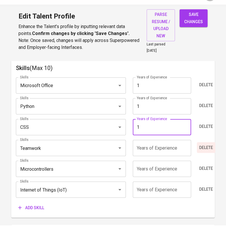
click at [204, 160] on span "Delete" at bounding box center [206, 161] width 14 height 7
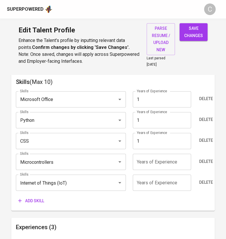
click at [151, 183] on input "number" at bounding box center [162, 182] width 58 height 16
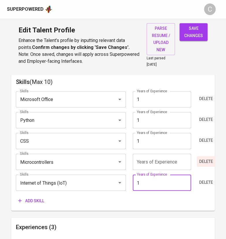
type input "1"
click at [203, 163] on span "Delete" at bounding box center [206, 161] width 14 height 7
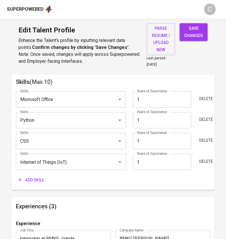
click at [39, 177] on span "Add skill" at bounding box center [31, 179] width 26 height 7
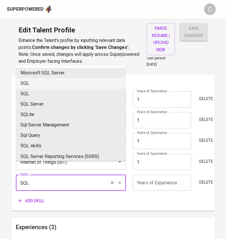
click at [35, 81] on li "SQL" at bounding box center [71, 83] width 110 height 10
type input "SQL"
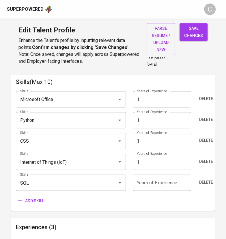
click at [162, 181] on input "number" at bounding box center [162, 182] width 58 height 16
type input "1"
click at [149, 192] on div "Skills Microsoft Office Skills Years of Experience 1 Years of Experience Delete…" at bounding box center [113, 145] width 194 height 119
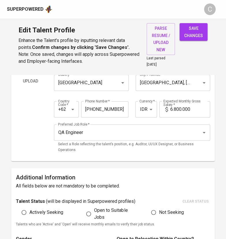
scroll to position [0, 0]
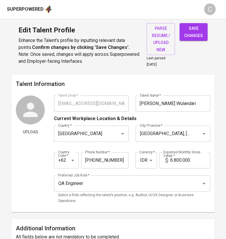
click at [195, 31] on span "save changes" at bounding box center [193, 32] width 19 height 14
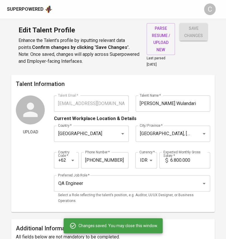
type input "SQL"
type input "Internet of Things (IoT)"
type input "Python"
type input "Microsoft Office"
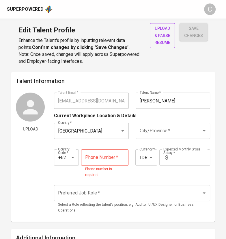
click at [162, 29] on span "upload & parse resume" at bounding box center [163, 35] width 16 height 21
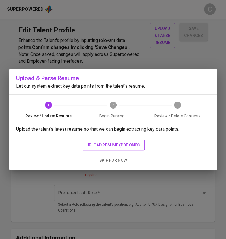
click at [101, 144] on span "upload resume (pdf only)" at bounding box center [113, 144] width 54 height 7
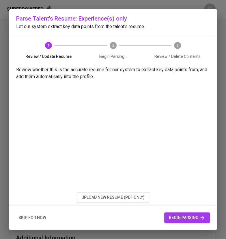
click at [175, 221] on span "begin parsing" at bounding box center [187, 217] width 36 height 7
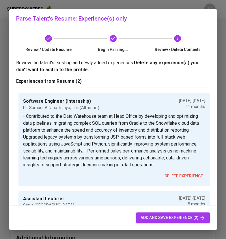
click at [158, 218] on span "add and save experience (2)" at bounding box center [173, 217] width 65 height 7
type input "+62"
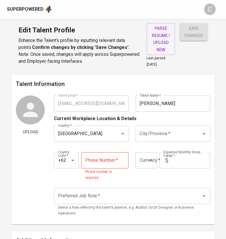
click at [159, 131] on input "City/Province   *" at bounding box center [164, 133] width 53 height 11
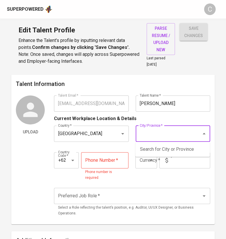
type input "A"
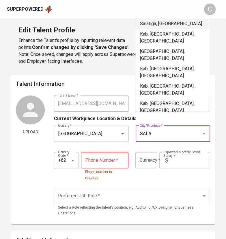
click at [157, 26] on li "Salatiga, Jawa Tengah" at bounding box center [173, 23] width 75 height 10
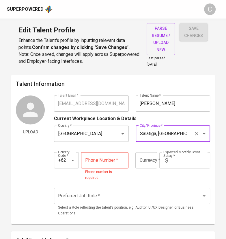
type input "Salatiga, Jawa Tengah"
click at [105, 161] on input "tel" at bounding box center [104, 160] width 47 height 16
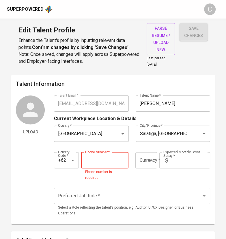
paste input "812-3124-9191"
click at [145, 158] on div at bounding box center [147, 160] width 15 height 8
type input "812-3124-9191"
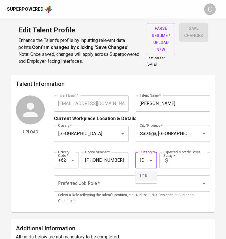
click at [144, 174] on li "IDR" at bounding box center [146, 176] width 21 height 10
type input "IDR"
click at [181, 167] on div "Country Code   * +62 Country Code * Phone Number   * 812-3124-9191 Phone Number…" at bounding box center [132, 158] width 156 height 27
click at [180, 160] on input "text" at bounding box center [191, 160] width 40 height 16
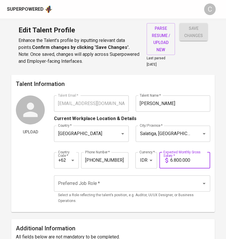
type input "6.800.000"
click at [138, 184] on input "Preferred Job Role   *" at bounding box center [124, 183] width 135 height 11
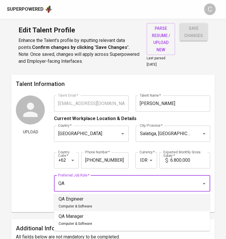
click at [87, 205] on span "Computer & Software" at bounding box center [76, 206] width 34 height 4
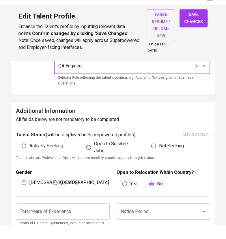
scroll to position [105, 0]
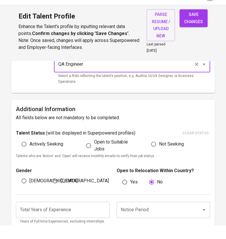
type input "QA Engineer"
click at [37, 194] on span "[DEMOGRAPHIC_DATA]" at bounding box center [53, 194] width 48 height 7
click at [29, 194] on input "[DEMOGRAPHIC_DATA]" at bounding box center [23, 194] width 11 height 11
radio input "true"
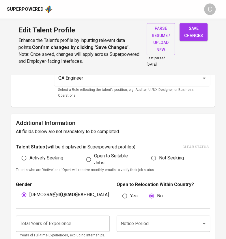
click at [69, 224] on input "number" at bounding box center [63, 223] width 94 height 16
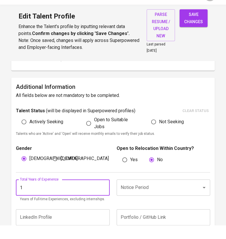
scroll to position [201, 0]
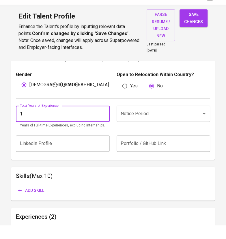
type input "1"
click at [153, 124] on input "Notice Period" at bounding box center [155, 127] width 72 height 11
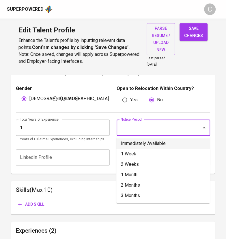
click at [141, 139] on li "Immediately Available" at bounding box center [163, 143] width 94 height 10
type input "Immediately Available"
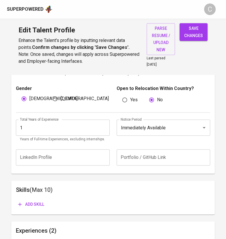
click at [37, 203] on span "Add skill" at bounding box center [31, 204] width 26 height 7
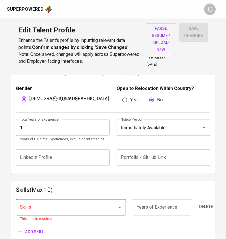
click at [62, 208] on input "Skills" at bounding box center [62, 206] width 88 height 11
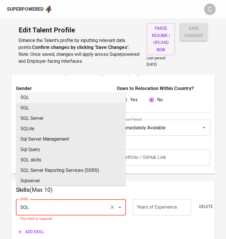
click at [31, 94] on li "SQL" at bounding box center [71, 97] width 110 height 10
type input "SQL"
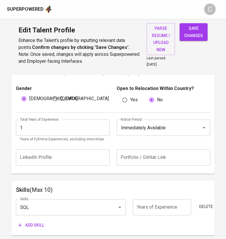
click at [30, 221] on span "Add skill" at bounding box center [31, 224] width 26 height 7
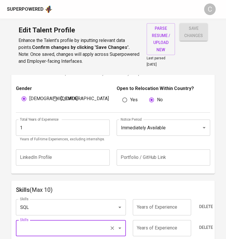
scroll to position [301, 0]
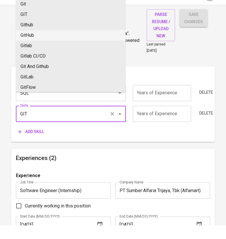
click at [39, 49] on li "GitHub" at bounding box center [71, 49] width 110 height 10
type input "GitHub"
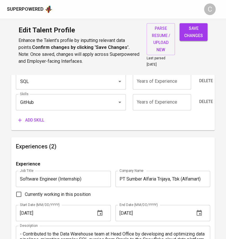
scroll to position [327, 0]
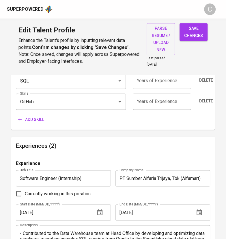
click at [29, 122] on button "Add skill" at bounding box center [31, 119] width 31 height 11
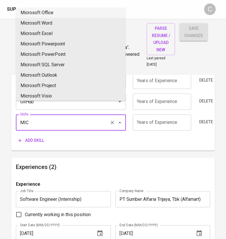
click at [45, 13] on li "Microsoft Office" at bounding box center [71, 13] width 110 height 10
type input "Microsoft Office"
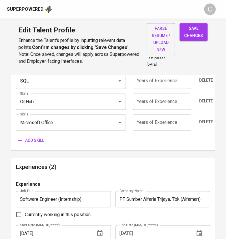
click at [31, 138] on span "Add skill" at bounding box center [31, 140] width 26 height 7
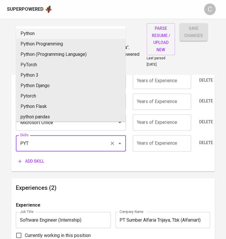
click at [27, 31] on li "Python" at bounding box center [71, 33] width 110 height 10
type input "Python"
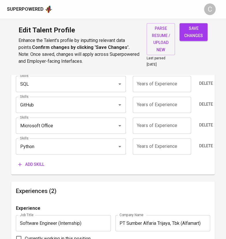
scroll to position [322, 0]
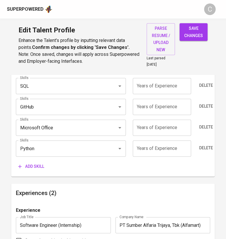
click at [32, 164] on span "Add skill" at bounding box center [31, 166] width 26 height 7
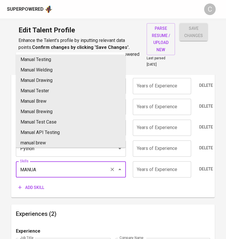
type input "MANUA"
click at [11, 192] on main "Talent Information Upload Talent Email   * leonnyndraputra682@gmail.com Talent …" at bounding box center [113, 148] width 226 height 793
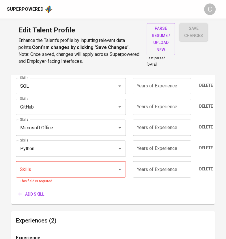
click at [204, 162] on div "Delete" at bounding box center [202, 172] width 16 height 23
click at [204, 164] on button "Delete" at bounding box center [206, 168] width 18 height 11
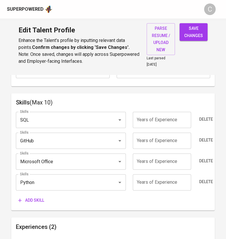
scroll to position [288, 0]
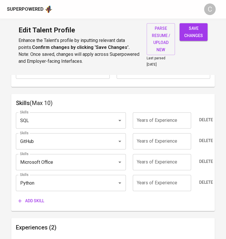
click at [171, 121] on input "number" at bounding box center [162, 120] width 58 height 16
type input "1"
click at [167, 140] on input "number" at bounding box center [162, 141] width 58 height 16
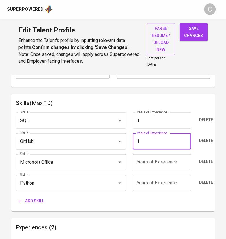
type input "1"
click at [165, 163] on input "number" at bounding box center [162, 162] width 58 height 16
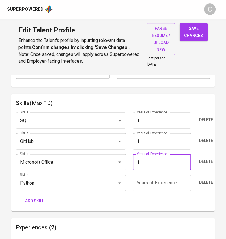
type input "1"
click at [164, 187] on input "number" at bounding box center [162, 183] width 58 height 16
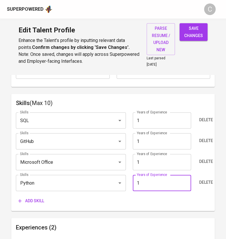
type input "1"
click at [12, 199] on div "Skills (Max 10) Skills SQL Skills Years of Experience 1 Years of Experience Del…" at bounding box center [113, 152] width 204 height 117
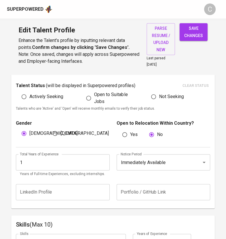
scroll to position [166, 0]
click at [197, 30] on span "save changes" at bounding box center [193, 32] width 19 height 14
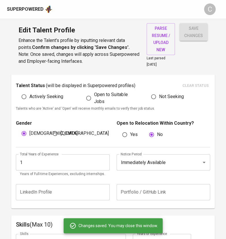
type input "Python"
type input "Microsoft Office"
type input "GitHub"
type input "SQL"
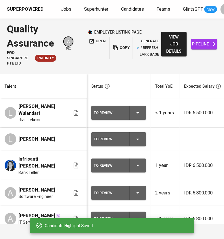
scroll to position [0, 260]
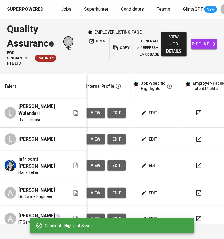
click at [152, 136] on span "edit" at bounding box center [149, 139] width 15 height 7
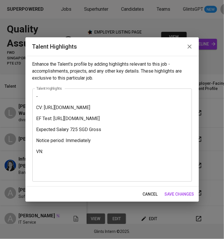
click at [55, 99] on textarea "- CV: [URL][DOMAIN_NAME] EF Test: [URL][DOMAIN_NAME] Expected Salary 725 SGD Gr…" at bounding box center [111, 135] width 151 height 82
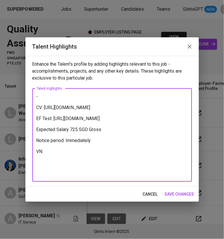
paste textarea "[PERSON_NAME] is a Computer Science graduate from [PERSON_NAME][GEOGRAPHIC_DATA…"
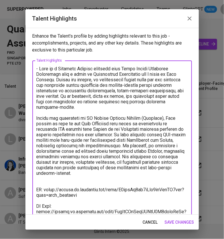
scroll to position [53, 0]
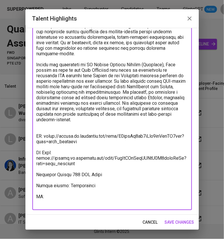
click at [64, 203] on textarea at bounding box center [111, 108] width 151 height 192
paste textarea "https://glints.sg.larksuite.com/minutes/obsgd1594r3541uqikeda8e7"
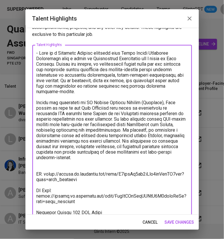
scroll to position [0, 0]
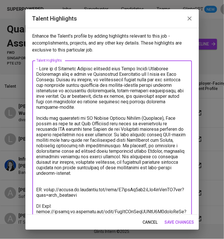
click at [38, 71] on textarea at bounding box center [111, 162] width 151 height 192
click at [119, 69] on textarea at bounding box center [111, 162] width 151 height 192
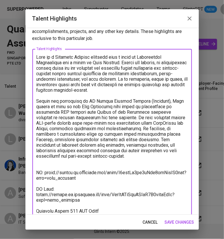
scroll to position [12, 0]
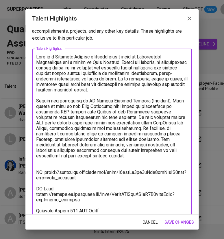
click at [78, 166] on textarea at bounding box center [111, 147] width 151 height 187
type textarea "Leon is a Computer Science graduate with a focus in Informatics Engineering and…"
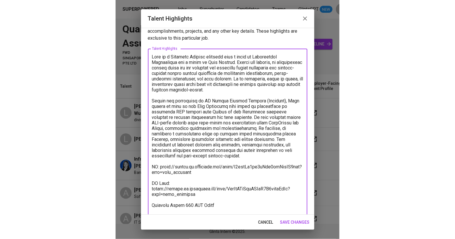
scroll to position [42, 0]
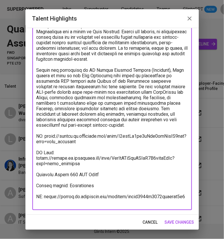
click at [181, 221] on span "save changes" at bounding box center [179, 221] width 29 height 7
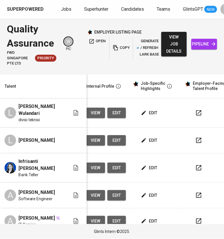
click at [205, 0] on html "Superpowered Jobs Superhunter Candidates Teams GlintsGPT NEW C Quality Assuranc…" at bounding box center [112, 119] width 224 height 239
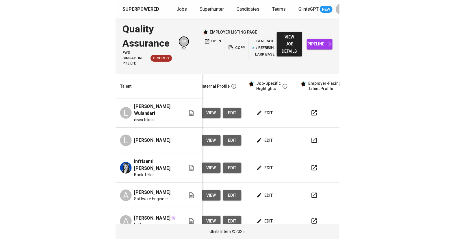
scroll to position [0, 43]
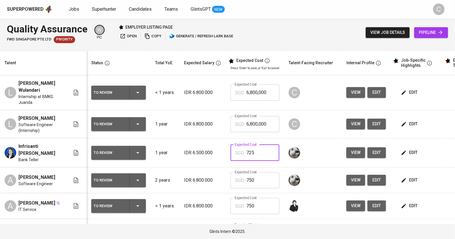
drag, startPoint x: 266, startPoint y: 154, endPoint x: 230, endPoint y: 152, distance: 35.9
click at [231, 152] on div "SGD 725 Expected Cost" at bounding box center [255, 152] width 49 height 16
click at [268, 121] on input "6,800,000" at bounding box center [263, 124] width 33 height 16
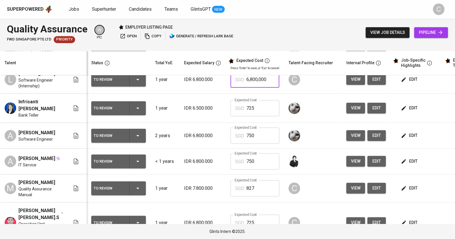
scroll to position [22, 0]
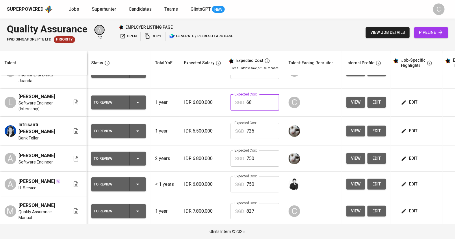
type input "6"
paste input "725"
type input "725"
click at [266, 79] on input "6,800,000" at bounding box center [263, 71] width 33 height 16
click at [268, 79] on input "6,800,000" at bounding box center [263, 71] width 33 height 16
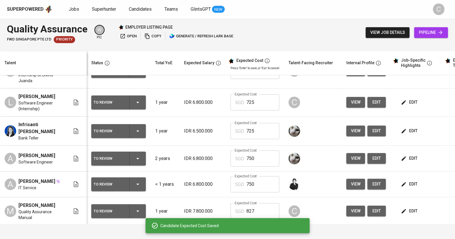
scroll to position [0, 0]
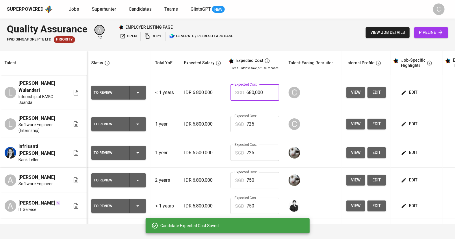
click at [268, 89] on input "680,000" at bounding box center [263, 92] width 33 height 16
type input "6"
paste input "725"
type input "725"
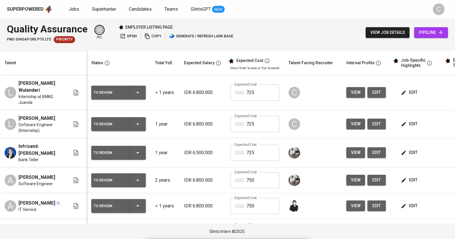
click at [411, 121] on span "edit" at bounding box center [409, 123] width 15 height 7
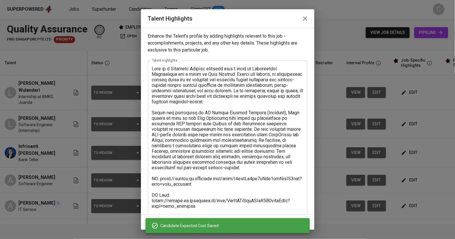
scroll to position [42, 0]
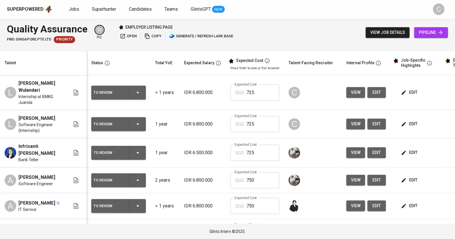
click at [411, 90] on span "edit" at bounding box center [409, 92] width 15 height 7
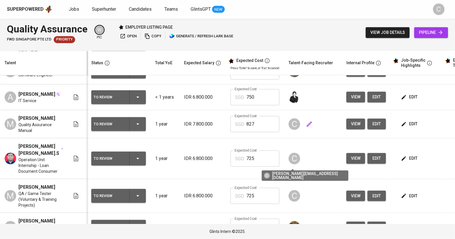
scroll to position [109, 0]
click at [411, 230] on span "edit" at bounding box center [409, 226] width 15 height 7
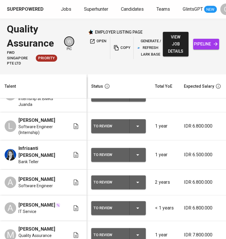
scroll to position [0, 0]
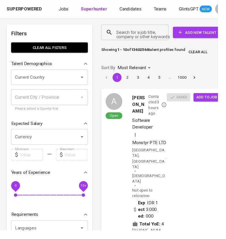
click at [135, 32] on input "Search for a job title, company or other keywords" at bounding box center [141, 33] width 45 height 11
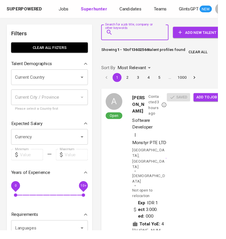
paste input "[EMAIL_ADDRESS][DOMAIN_NAME]"
type input "[EMAIL_ADDRESS][DOMAIN_NAME]"
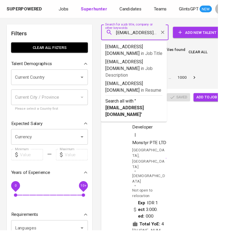
scroll to position [0, 7]
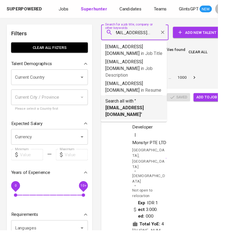
click at [139, 109] on b "[EMAIL_ADDRESS][DOMAIN_NAME]" at bounding box center [130, 115] width 40 height 12
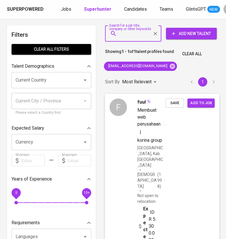
click at [178, 105] on span "Save" at bounding box center [174, 102] width 13 height 7
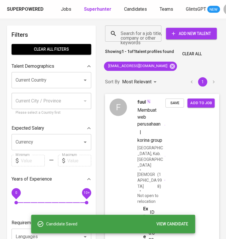
click at [196, 107] on div "F fuul Membuat web perusahaan | korina group [GEOGRAPHIC_DATA], Kab. Malang [DE…" at bounding box center [162, 202] width 114 height 216
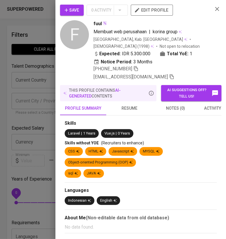
click at [43, 128] on div at bounding box center [113, 119] width 226 height 239
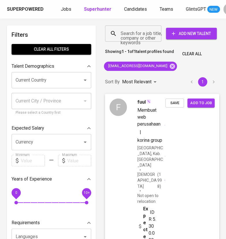
click at [207, 103] on span "Add to job" at bounding box center [200, 102] width 21 height 7
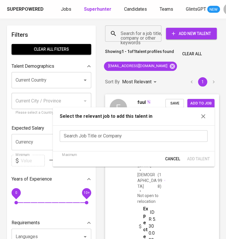
click at [145, 136] on input "text" at bounding box center [134, 136] width 148 height 12
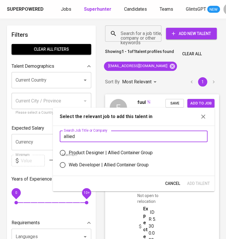
type input "allied"
click at [109, 166] on div "Web Developer | Allied Container Group" at bounding box center [109, 164] width 80 height 7
click at [69, 166] on input "Web Developer | Allied Container Group" at bounding box center [63, 165] width 12 height 12
radio input "true"
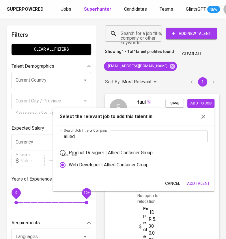
click at [197, 184] on span "Add Talent" at bounding box center [198, 183] width 23 height 7
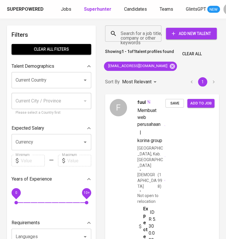
click at [170, 68] on icon at bounding box center [172, 65] width 5 height 5
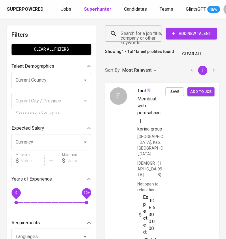
click at [125, 32] on input "Search for a job title, company or other keywords" at bounding box center [134, 33] width 31 height 11
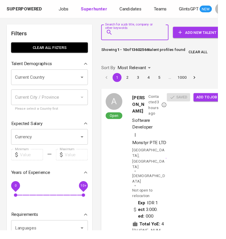
click at [145, 33] on input "Search for a job title, company or other keywords" at bounding box center [141, 33] width 45 height 11
paste input "[EMAIL_ADDRESS][DOMAIN_NAME]"
type input "[EMAIL_ADDRESS][DOMAIN_NAME]"
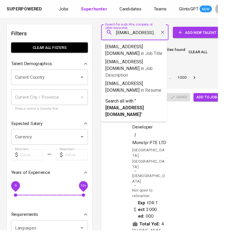
scroll to position [0, 14]
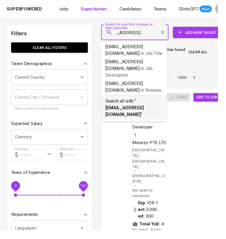
click at [143, 109] on b "[EMAIL_ADDRESS][DOMAIN_NAME]" at bounding box center [130, 115] width 40 height 12
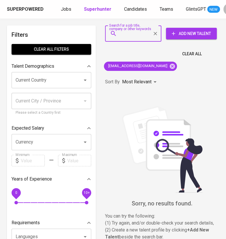
click at [178, 32] on span "Add New Talent" at bounding box center [192, 33] width 42 height 7
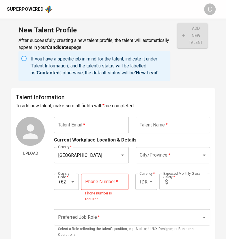
click at [97, 125] on input "text" at bounding box center [91, 125] width 75 height 16
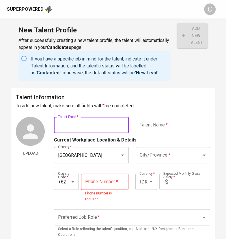
paste input "[EMAIL_ADDRESS][DOMAIN_NAME]"
type input "[EMAIL_ADDRESS][DOMAIN_NAME]"
click at [149, 126] on input "text" at bounding box center [173, 125] width 75 height 16
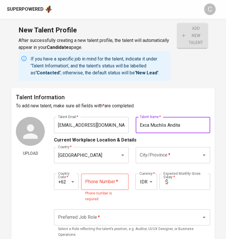
click at [149, 149] on div "City/Province *" at bounding box center [173, 155] width 75 height 16
type input "Exca Muchlis Andita"
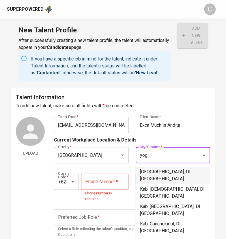
click at [165, 168] on li "[GEOGRAPHIC_DATA], DI [GEOGRAPHIC_DATA]" at bounding box center [173, 174] width 75 height 17
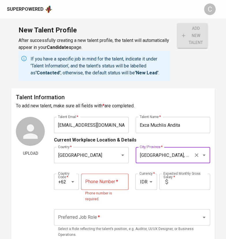
type input "[GEOGRAPHIC_DATA], DI [GEOGRAPHIC_DATA]"
click at [95, 188] on input "tel" at bounding box center [104, 181] width 47 height 16
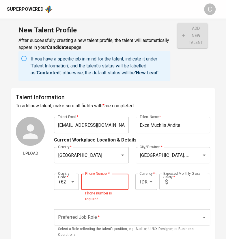
paste input "[PHONE_NUMBER]"
type input "[PHONE_NUMBER]"
click at [187, 179] on input "text" at bounding box center [191, 181] width 40 height 16
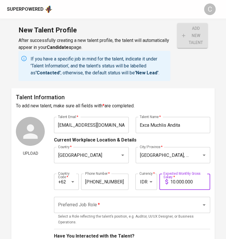
type input "10.000.000"
click at [133, 208] on input "Preferred Job Role   *" at bounding box center [124, 204] width 135 height 11
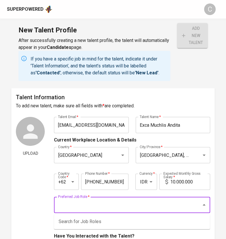
type input "q"
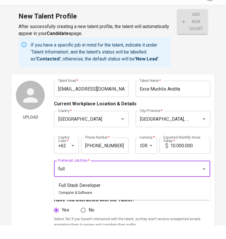
scroll to position [23, 0]
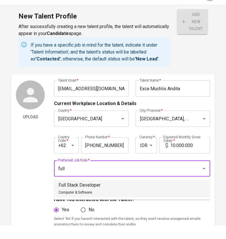
click at [115, 201] on li "Full Stack Developer Computer & Software" at bounding box center [132, 202] width 156 height 17
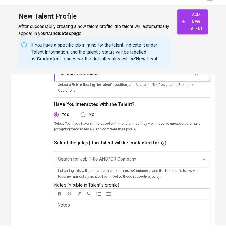
scroll to position [119, 0]
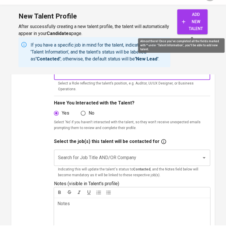
type input "Full Stack Developer"
click at [197, 35] on span "add new talent" at bounding box center [192, 35] width 21 height 21
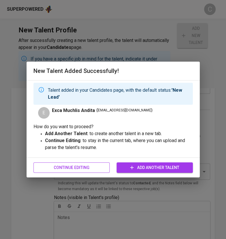
click at [62, 169] on span "Continue Editing" at bounding box center [71, 167] width 67 height 7
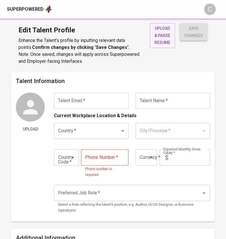
type input "exca.andita31@gmail.com"
type input "Exca Muchlis Andita"
type input "Indonesia"
type input "Yogyakarta, DI Yogyakarta"
type input "+62"
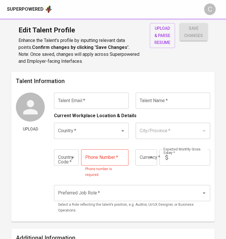
type input "812-2783-4282"
type input "IDR"
type input "Full Stack Developer"
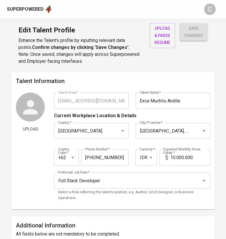
click at [29, 10] on div "Superpowered" at bounding box center [25, 9] width 37 height 7
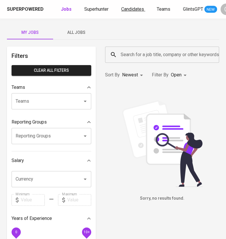
click at [128, 12] on link "Candidates" at bounding box center [133, 9] width 24 height 7
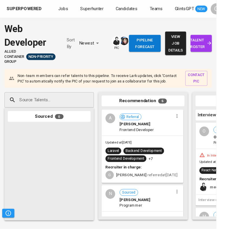
click at [212, 47] on span "talent roster" at bounding box center [210, 45] width 13 height 14
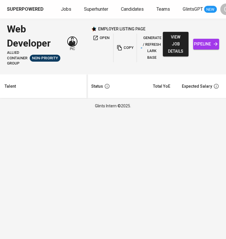
click at [194, 0] on html "Superpowered Jobs Superhunter Candidates Teams GlintsGPT NEW C Web Developer Al…" at bounding box center [113, 56] width 226 height 113
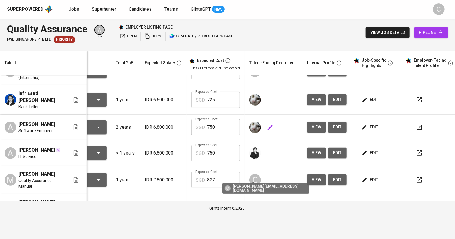
scroll to position [57, 39]
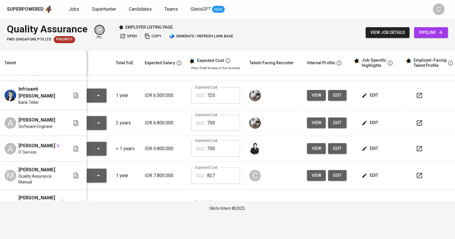
click at [226, 173] on icon "button" at bounding box center [419, 175] width 7 height 7
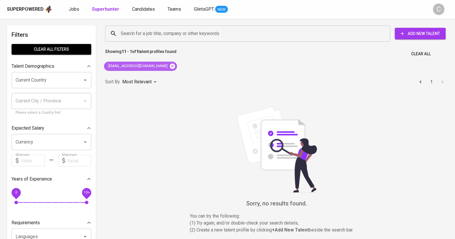
click at [169, 66] on icon at bounding box center [172, 66] width 6 height 6
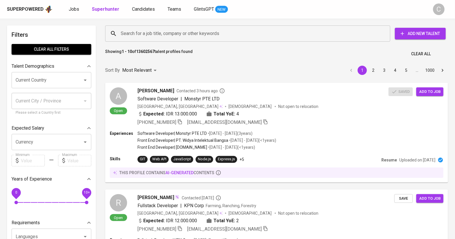
click at [137, 34] on input "Search for a job title, company or other keywords" at bounding box center [249, 33] width 260 height 11
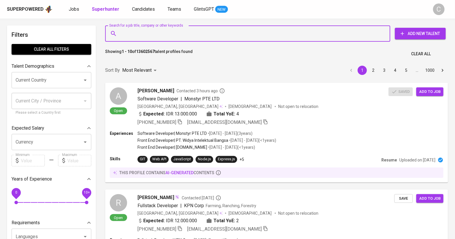
paste input "[URL][DOMAIN_NAME]"
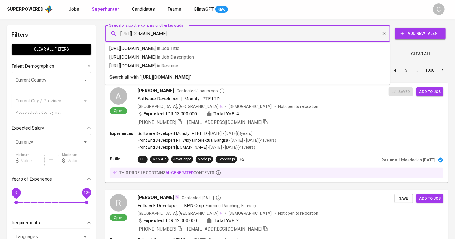
type input "[URL][DOMAIN_NAME]"
click at [141, 1] on div "Superpowered Jobs Superhunter Candidates Teams GlintsGPT NEW C" at bounding box center [227, 9] width 455 height 18
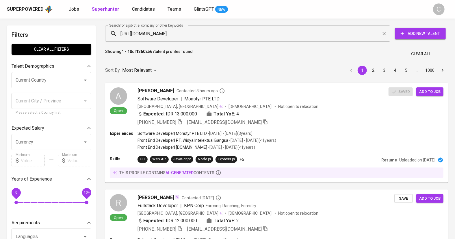
click at [143, 12] on link "Candidates" at bounding box center [144, 9] width 24 height 7
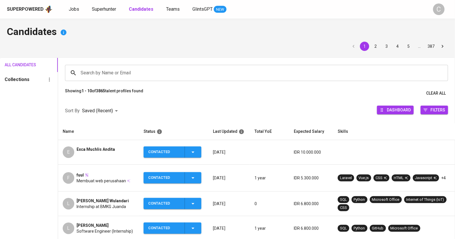
click at [118, 155] on div "E Exca Muchlis Andita" at bounding box center [99, 152] width 72 height 12
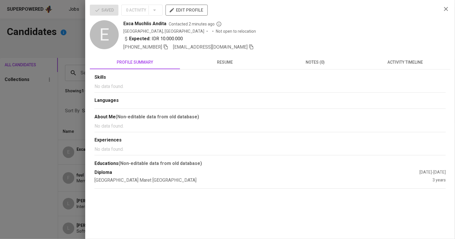
click at [226, 49] on icon "button" at bounding box center [251, 47] width 4 height 5
click at [68, 113] on div at bounding box center [227, 119] width 455 height 239
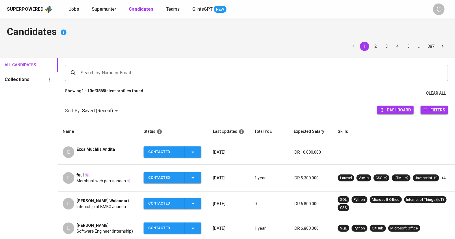
click at [104, 10] on span "Superhunter" at bounding box center [104, 8] width 24 height 5
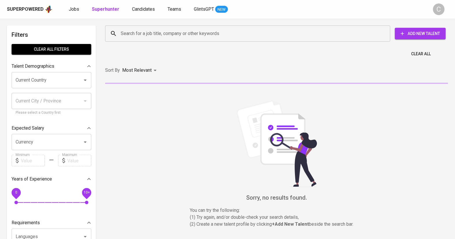
click at [143, 34] on input "Search for a job title, company or other keywords" at bounding box center [249, 33] width 260 height 11
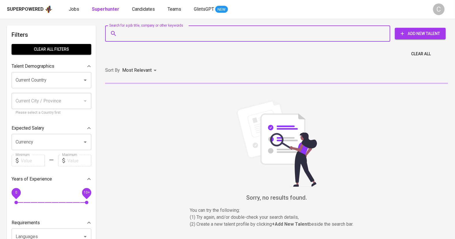
paste input "exca.andita31@gmail.com"
type input "exca.andita31@gmail.com"
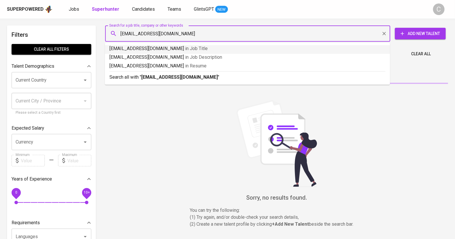
click at [148, 72] on div "Search all with " exca.andita31@gmail.com "" at bounding box center [248, 76] width 276 height 10
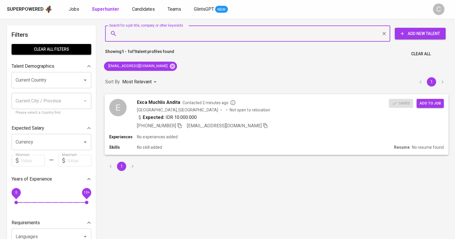
click at [226, 105] on span "Add to job" at bounding box center [430, 103] width 21 height 7
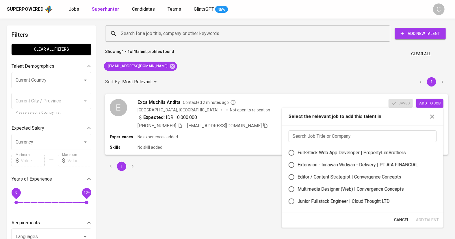
click at [226, 138] on input "text" at bounding box center [363, 136] width 148 height 12
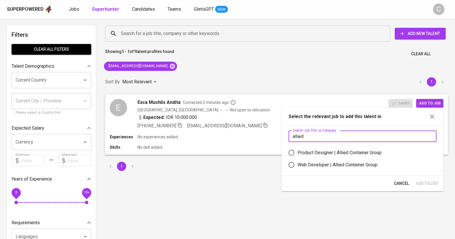
type input "allied"
click at [226, 166] on div "Web Developer | Allied Container Group" at bounding box center [338, 164] width 80 height 7
click at [226, 166] on input "Web Developer | Allied Container Group" at bounding box center [292, 165] width 12 height 12
radio input "true"
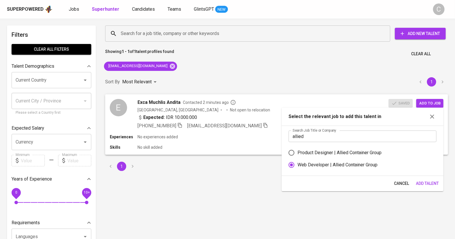
click at [226, 181] on span "Add Talent" at bounding box center [427, 183] width 23 height 7
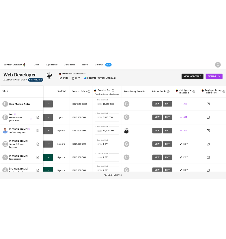
scroll to position [0, 45]
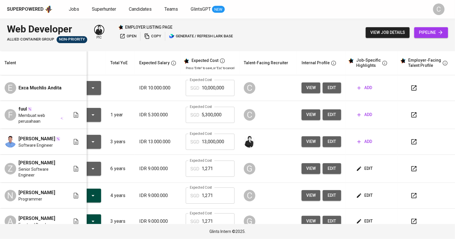
click at [133, 37] on span "open" at bounding box center [128, 36] width 17 height 7
click at [331, 113] on span "edit" at bounding box center [331, 114] width 9 height 7
click at [330, 88] on span "edit" at bounding box center [331, 87] width 9 height 7
click at [127, 40] on button "open" at bounding box center [128, 36] width 20 height 9
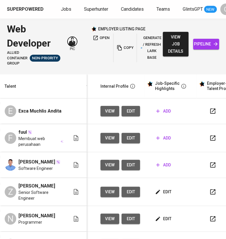
scroll to position [0, 248]
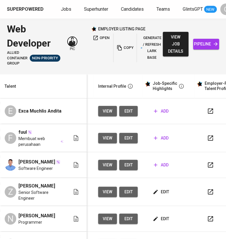
click at [158, 114] on span "add" at bounding box center [161, 111] width 15 height 7
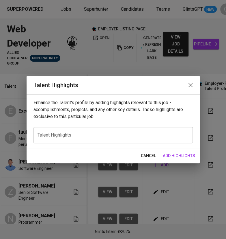
click at [81, 140] on div "x Talent Highlights" at bounding box center [114, 135] width 160 height 16
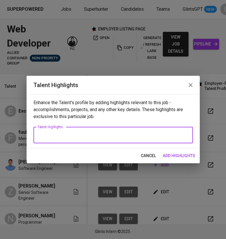
paste textarea "Lore ip d sitamet Con Adipiscin elit seddoe temporinc ut LAB, Etdolor, mag Aliq…"
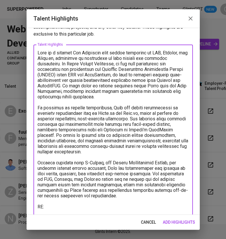
scroll to position [21, 0]
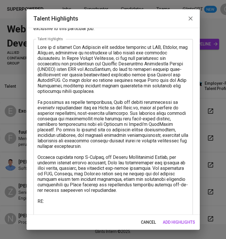
click at [41, 213] on textarea at bounding box center [113, 130] width 151 height 170
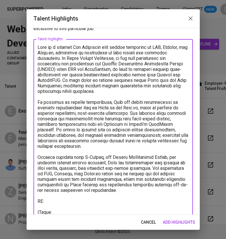
scroll to position [27, 0]
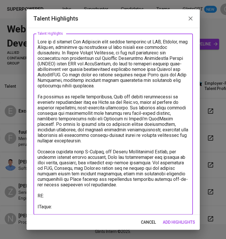
paste textarea "https://github.com/excaandita"
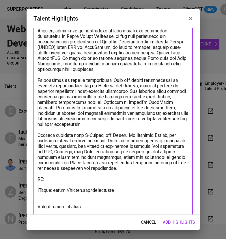
scroll to position [49, 0]
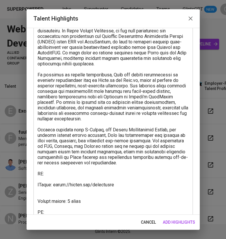
click at [55, 210] on textarea at bounding box center [113, 116] width 151 height 198
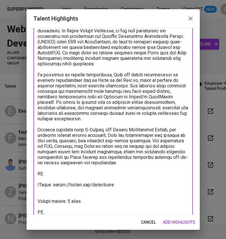
paste textarea "https://glints.sg.larksuite.com/minutes/obsgd296wrq8z86272272425"
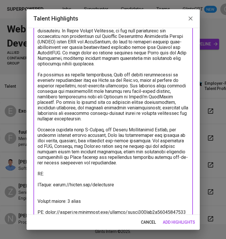
scroll to position [54, 0]
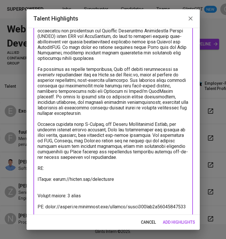
click at [52, 170] on textarea at bounding box center [113, 113] width 151 height 203
paste textarea "https://glints.sg.larksuite.com/wiki/BPWHwemEOiKjIEko2M2loviyg9e?from=from_copy…"
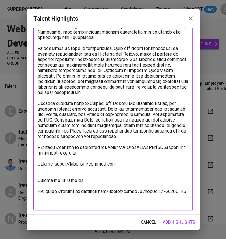
scroll to position [0, 0]
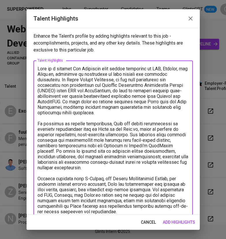
type textarea "Exca is a skilled Web Developer with strong expertise in PHP, Laravel, and Reac…"
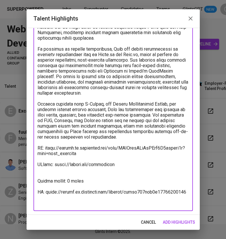
scroll to position [75, 0]
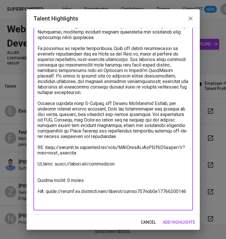
click at [178, 220] on span "add highlights" at bounding box center [179, 221] width 32 height 7
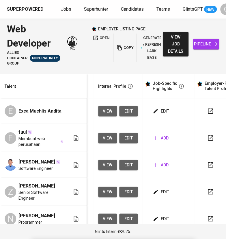
click at [162, 139] on span "add" at bounding box center [161, 137] width 15 height 7
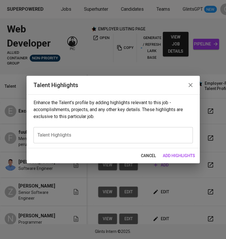
click at [74, 130] on div "x Talent Highlights" at bounding box center [114, 135] width 160 height 16
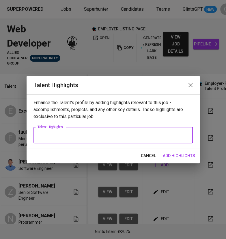
paste textarea "Aji is a software developer with strong expertise in PHP, JavaScript, and datab…"
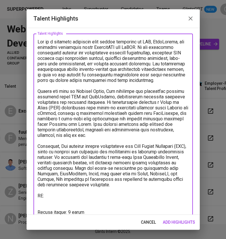
scroll to position [38, 0]
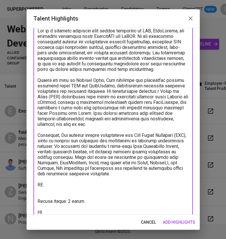
click at [62, 206] on textarea at bounding box center [113, 121] width 151 height 187
click at [61, 215] on div "cancel add highlights" at bounding box center [113, 221] width 173 height 15
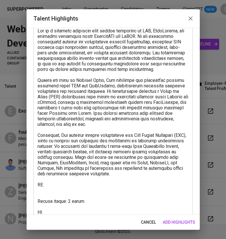
click at [54, 211] on textarea at bounding box center [113, 121] width 151 height 187
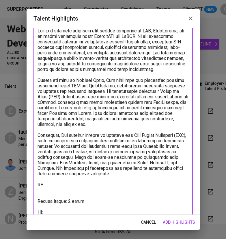
paste textarea "https://glints.sg.larksuite.com/minutes/obsgd2x7dkp2n1pa1uqaxv97"
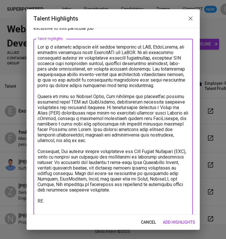
scroll to position [22, 0]
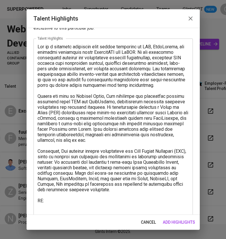
click at [75, 129] on textarea at bounding box center [113, 137] width 151 height 187
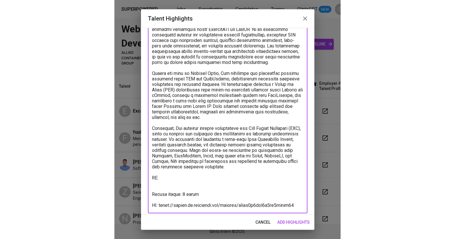
scroll to position [48, 0]
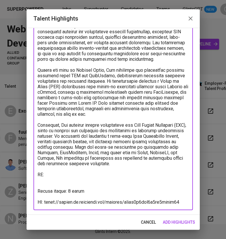
click at [60, 175] on textarea at bounding box center [113, 111] width 151 height 187
click at [206, 0] on html "Superpowered Jobs Superhunter Candidates Teams GlintsGPT NEW C Web Developer Al…" at bounding box center [113, 119] width 226 height 239
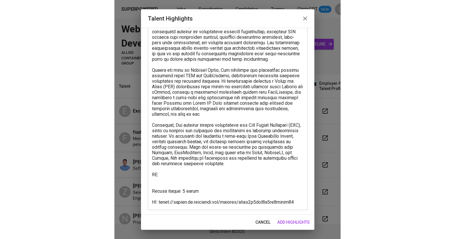
scroll to position [0, 43]
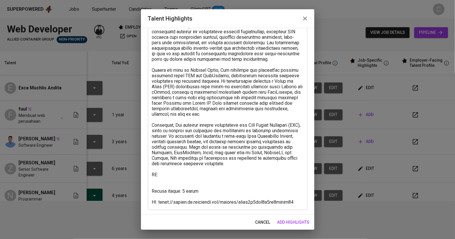
click at [168, 175] on textarea at bounding box center [227, 111] width 151 height 187
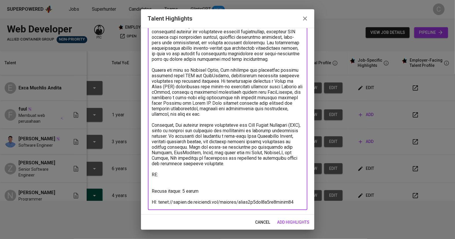
paste textarea "https://glints.sg.larksuite.com/wiki/RG3CwMzPDiW5bKkhyoil73IWgeb?from=from_copy…"
type textarea "Aji is a software developer with strong expertise in PHP, JavaScript, and datab…"
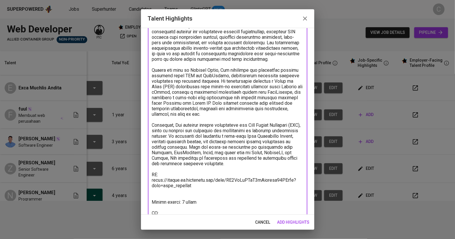
click at [283, 223] on span "add highlights" at bounding box center [293, 221] width 32 height 7
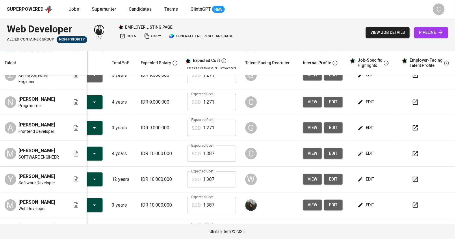
scroll to position [93, 43]
drag, startPoint x: 218, startPoint y: 165, endPoint x: 173, endPoint y: 163, distance: 44.8
click at [174, 163] on tr "M Melvin Lin SOFTWARE ENGINEER Shortlisted by Employer 4 years IDR 10.000.000 E…" at bounding box center [207, 154] width 501 height 26
click at [174, 157] on p "IDR 10.000.000" at bounding box center [159, 153] width 37 height 7
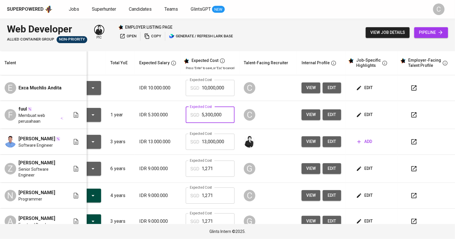
drag, startPoint x: 225, startPoint y: 112, endPoint x: 182, endPoint y: 112, distance: 42.5
click at [182, 112] on td "Expected Cost SGD 5,300,000 Expected Cost" at bounding box center [210, 115] width 58 height 28
paste input "1,387"
type input "1,387"
click at [166, 87] on tr "E Exca Muchlis Andita To Review IDR 10.000.000 Expected Cost SGD 10,000,000 Exp…" at bounding box center [205, 88] width 501 height 26
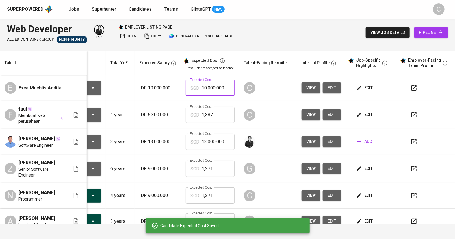
paste input ",387"
type input "1,387"
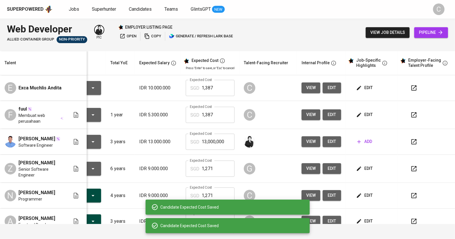
scroll to position [106, 45]
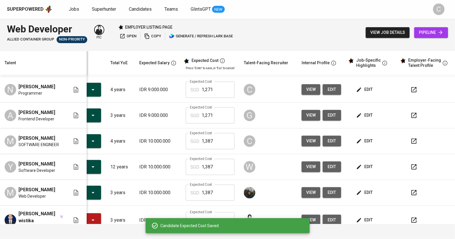
click at [365, 144] on span "edit" at bounding box center [364, 140] width 15 height 7
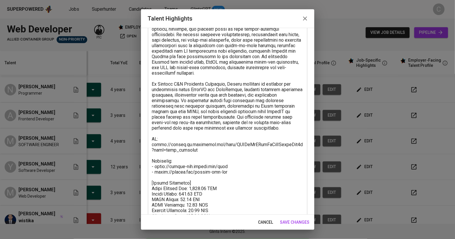
scroll to position [119, 0]
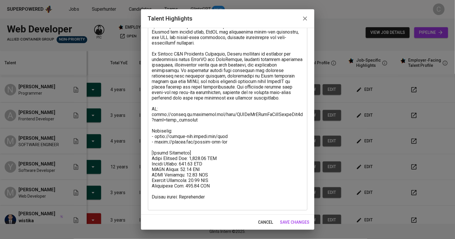
click at [216, 186] on textarea at bounding box center [227, 76] width 151 height 258
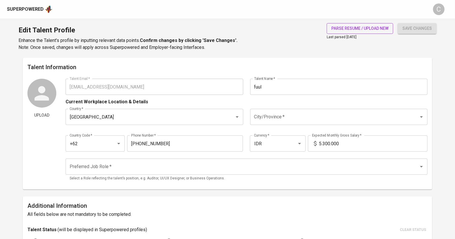
click at [352, 29] on span "parse resume / upload new" at bounding box center [359, 28] width 57 height 7
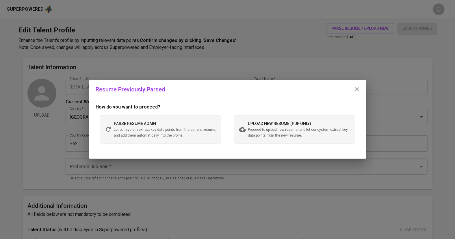
click at [274, 133] on span "Proceed to upload new resume, and let our system extract key data points from t…" at bounding box center [299, 133] width 102 height 12
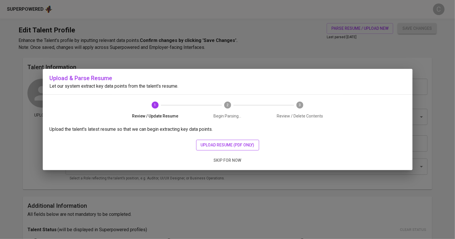
click at [233, 147] on span "upload resume (pdf only)" at bounding box center [228, 144] width 54 height 7
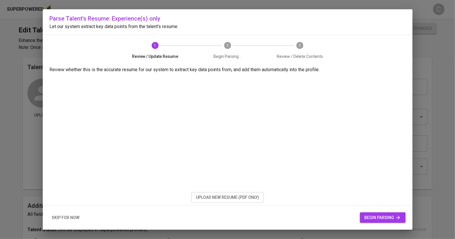
click at [368, 213] on button "begin parsing" at bounding box center [383, 217] width 46 height 11
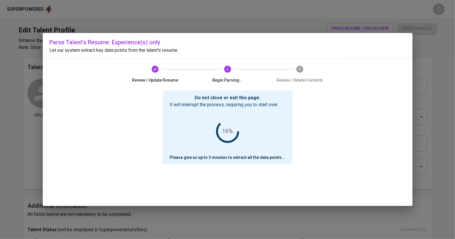
click at [440, 75] on div "Parse Talent's Resume: Experience(s) only Let our system extract key data point…" at bounding box center [227, 119] width 455 height 239
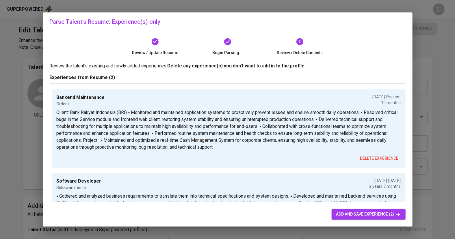
click at [379, 212] on span "add and save experience (2)" at bounding box center [368, 213] width 65 height 7
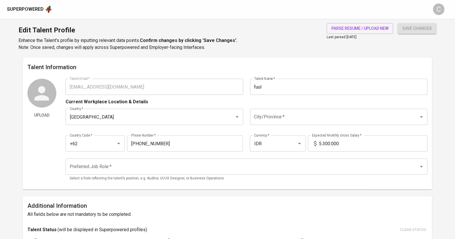
click at [275, 93] on input "fuul" at bounding box center [339, 87] width 178 height 16
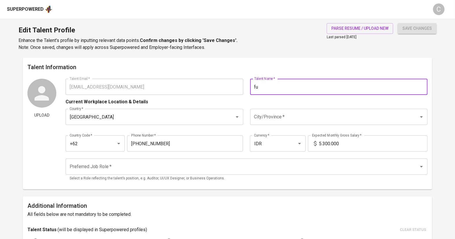
type input "f"
paste input "Masfuul Aji Eka Putra - CV"
type input "Masfuul [PERSON_NAME]"
click at [322, 146] on input "5.300.000" at bounding box center [373, 143] width 109 height 16
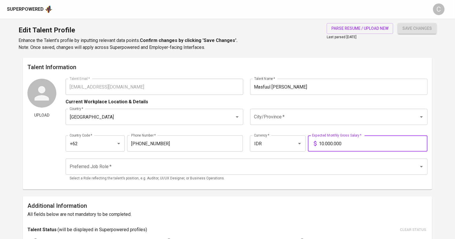
type input "10.000.000"
click at [184, 166] on input "Preferred Job Role   *" at bounding box center [238, 166] width 341 height 11
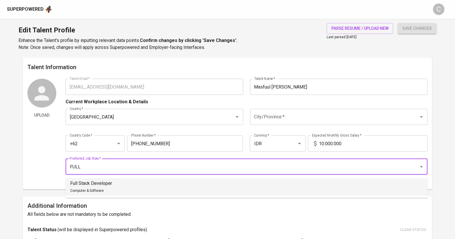
click at [173, 185] on li "Full Stack Developer Computer & Software" at bounding box center [247, 186] width 362 height 17
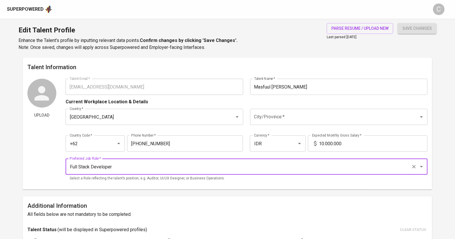
type input "Full Stack Developer"
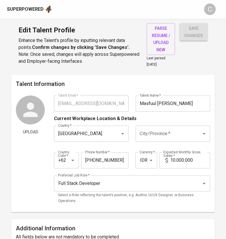
click at [165, 134] on input "City/Province   *" at bounding box center [164, 133] width 53 height 11
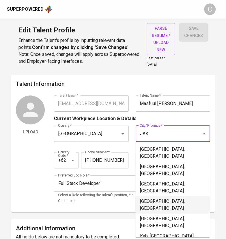
click at [165, 196] on li "[GEOGRAPHIC_DATA], [GEOGRAPHIC_DATA]" at bounding box center [173, 204] width 75 height 17
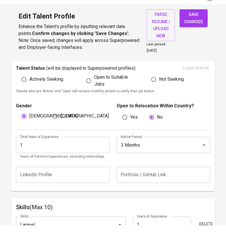
scroll to position [171, 0]
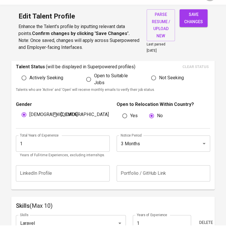
type input "[GEOGRAPHIC_DATA], [GEOGRAPHIC_DATA]"
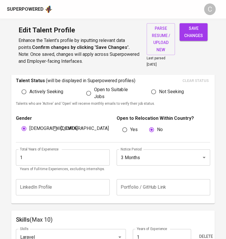
click at [137, 160] on input "3 Months" at bounding box center [155, 157] width 72 height 11
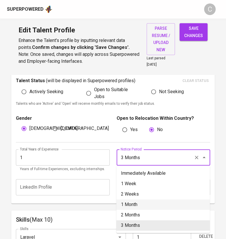
click at [140, 204] on li "1 Month" at bounding box center [163, 204] width 94 height 10
type input "1 Month"
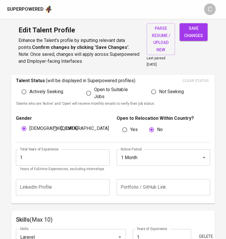
click at [48, 158] on input "1" at bounding box center [63, 157] width 94 height 16
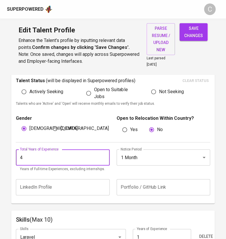
type input "4"
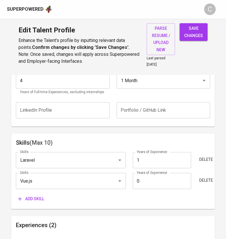
scroll to position [252, 0]
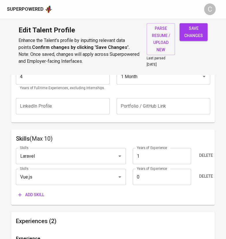
click at [35, 193] on span "Add skill" at bounding box center [31, 194] width 26 height 7
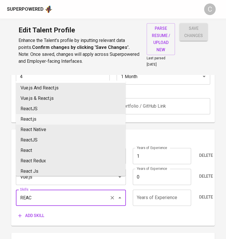
click at [46, 117] on li "React.js" at bounding box center [71, 119] width 110 height 10
type input "React.js"
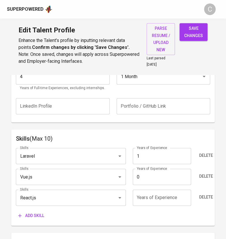
click at [206, 0] on html "Superpowered C Edit Talent Profile Enhance the Talent's profile by inputting re…" at bounding box center [113, 168] width 226 height 841
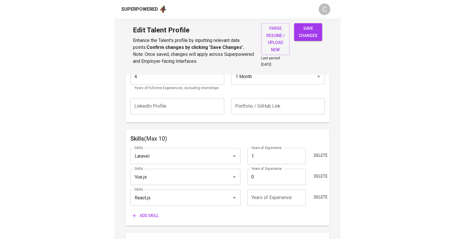
scroll to position [231, 0]
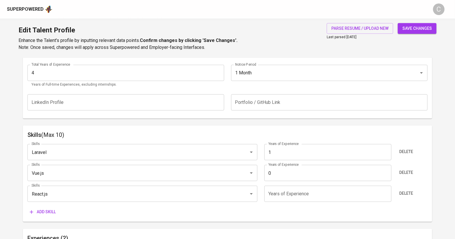
click at [0, 106] on html "Superpowered C Edit Talent Profile Enhance the Talent's profile by inputting re…" at bounding box center [227, 170] width 455 height 802
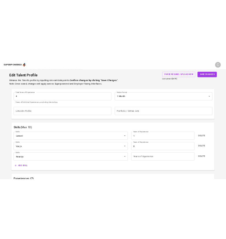
scroll to position [252, 0]
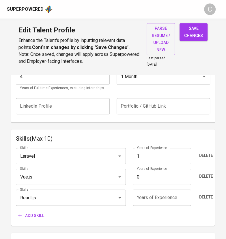
click at [37, 212] on span "Add skill" at bounding box center [31, 215] width 26 height 7
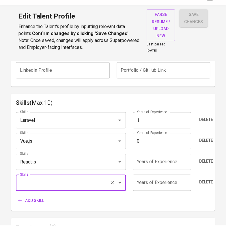
scroll to position [278, 0]
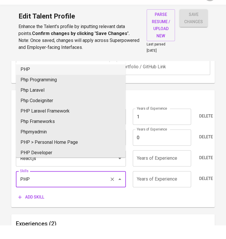
click at [34, 84] on li "PHP" at bounding box center [71, 83] width 110 height 10
type input "PHP"
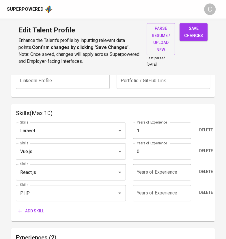
click at [38, 211] on span "Add skill" at bounding box center [31, 210] width 26 height 7
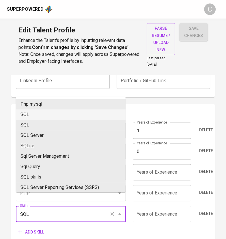
click at [47, 113] on li "SQL" at bounding box center [71, 114] width 110 height 10
type input "SQL"
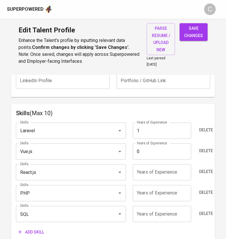
click at [30, 226] on button "Add skill" at bounding box center [31, 231] width 31 height 11
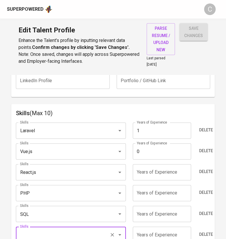
scroll to position [385, 0]
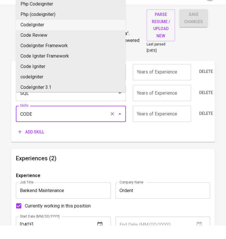
click at [34, 41] on li "CodeIgniter" at bounding box center [71, 39] width 110 height 10
type input "CodeIgniter"
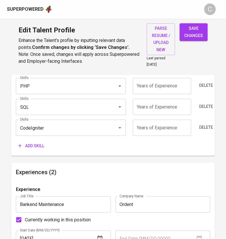
click at [33, 147] on span "Add skill" at bounding box center [31, 145] width 26 height 7
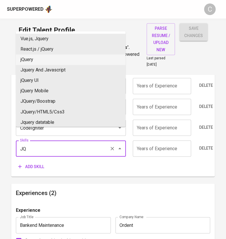
click at [34, 61] on li "jQuery" at bounding box center [71, 59] width 110 height 10
type input "jQuery"
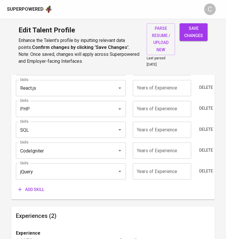
scroll to position [362, 0]
click at [32, 186] on span "Add skill" at bounding box center [31, 189] width 26 height 7
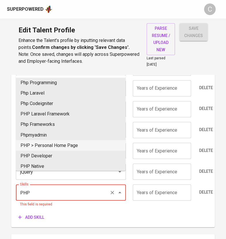
type input "PHP"
click at [1, 171] on main "Talent Information Upload Talent Email   * [EMAIL_ADDRESS][DOMAIN_NAME] Talent …" at bounding box center [113, 144] width 226 height 862
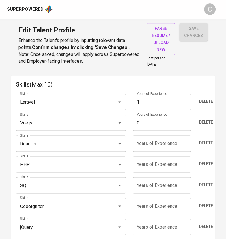
scroll to position [314, 0]
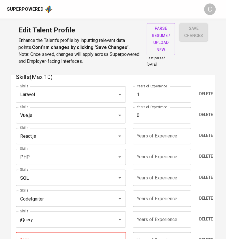
click at [145, 115] on input "0" at bounding box center [162, 115] width 58 height 16
type input "1"
click at [154, 134] on input "number" at bounding box center [162, 136] width 58 height 16
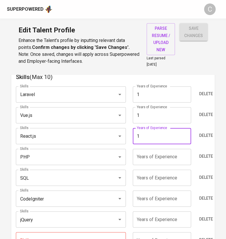
type input "1"
click at [160, 159] on input "number" at bounding box center [162, 157] width 58 height 16
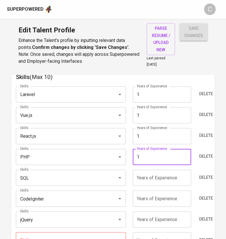
type input "1"
click at [151, 91] on input "1" at bounding box center [162, 94] width 58 height 16
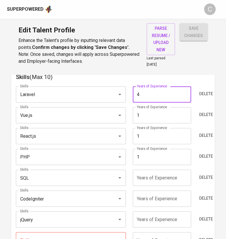
type input "4"
click at [152, 113] on input "1" at bounding box center [162, 115] width 58 height 16
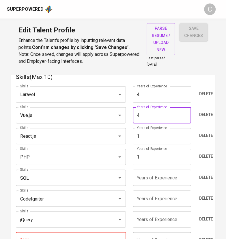
type input "4"
click at [151, 138] on input "1" at bounding box center [162, 136] width 58 height 16
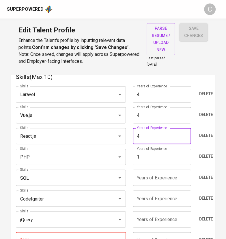
type input "4"
click at [157, 153] on input "1" at bounding box center [162, 157] width 58 height 16
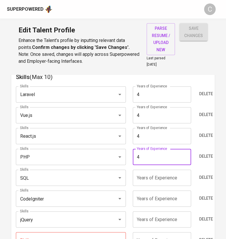
type input "4"
click at [155, 177] on input "number" at bounding box center [162, 177] width 58 height 16
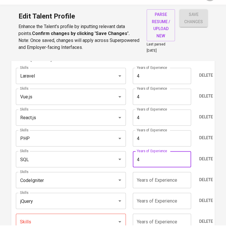
scroll to position [331, 0]
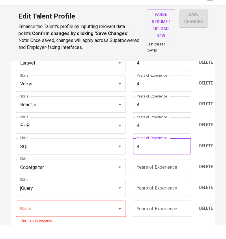
type input "4"
click at [151, 184] on input "number" at bounding box center [162, 181] width 58 height 16
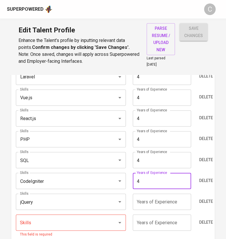
type input "4"
click at [151, 200] on input "number" at bounding box center [162, 201] width 58 height 16
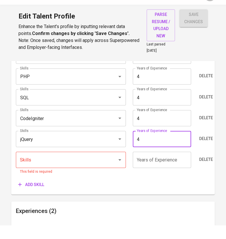
scroll to position [381, 0]
type input "4"
click at [101, 192] on div "Add skill" at bounding box center [113, 197] width 194 height 11
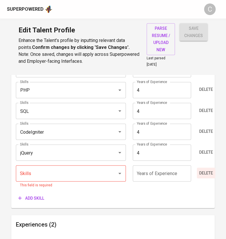
click at [212, 169] on span "Delete" at bounding box center [206, 172] width 14 height 7
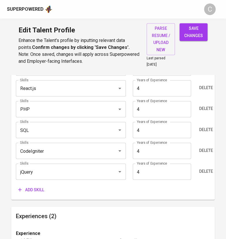
scroll to position [361, 0]
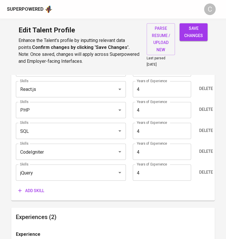
click at [36, 188] on span "Add skill" at bounding box center [31, 190] width 26 height 7
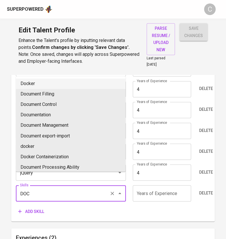
click at [35, 83] on li "Docker" at bounding box center [71, 83] width 110 height 10
type input "Docker"
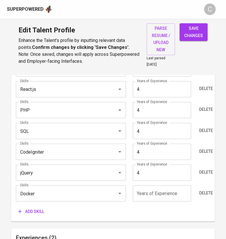
click at [156, 191] on input "number" at bounding box center [162, 193] width 58 height 16
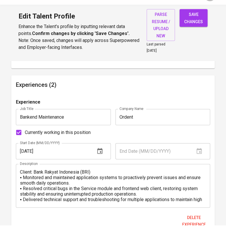
scroll to position [499, 0]
type input "4"
click at [67, 129] on input "Bankend Maintenance" at bounding box center [63, 131] width 95 height 16
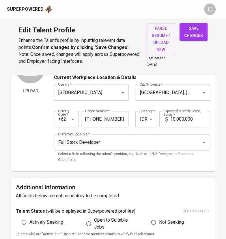
scroll to position [0, 0]
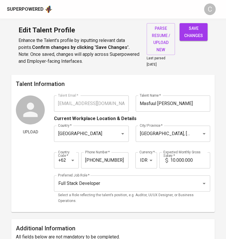
type input "Bankend"
click at [186, 40] on button "save changes" at bounding box center [194, 32] width 28 height 18
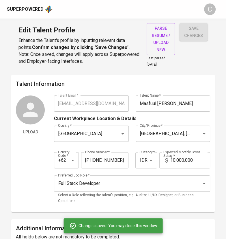
type input "Docker"
type input "jQuery"
type input "CodeIgniter"
type input "SQL"
type input "PHP"
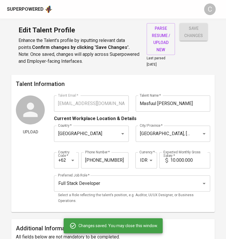
type input "React.js"
type input "Vue.js"
type input "Laravel"
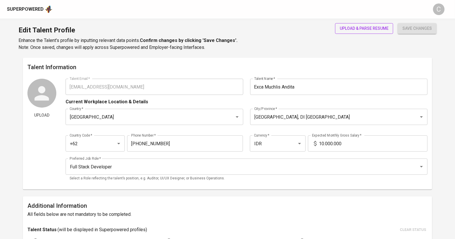
click at [358, 28] on span "upload & parse resume" at bounding box center [364, 28] width 49 height 7
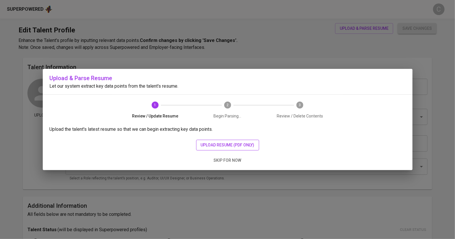
click at [213, 144] on span "upload resume (pdf only)" at bounding box center [228, 144] width 54 height 7
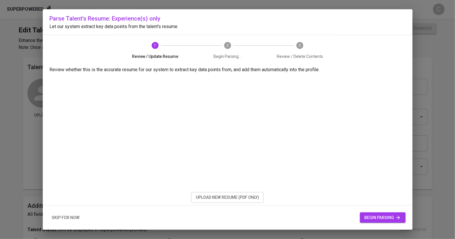
click at [375, 217] on span "begin parsing" at bounding box center [383, 217] width 36 height 7
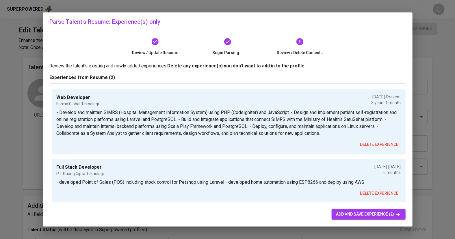
click at [354, 215] on span "add and save experience (2)" at bounding box center [368, 213] width 65 height 7
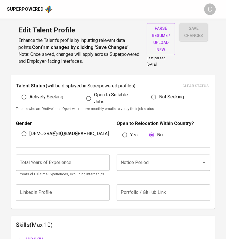
scroll to position [169, 0]
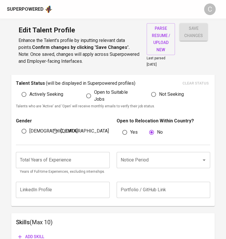
click at [54, 160] on input "number" at bounding box center [63, 160] width 94 height 16
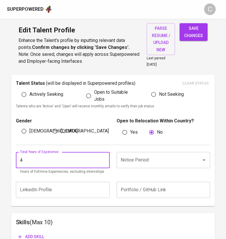
type input "4"
click at [142, 160] on input "Notice Period" at bounding box center [155, 159] width 72 height 11
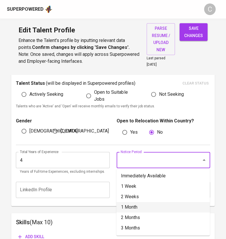
click at [136, 203] on li "1 Month" at bounding box center [163, 207] width 94 height 10
type input "1 Month"
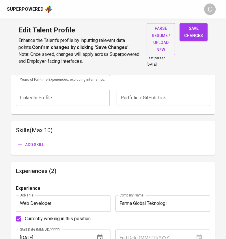
scroll to position [265, 0]
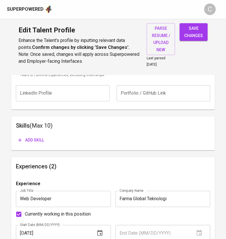
click at [37, 140] on span "Add skill" at bounding box center [31, 139] width 26 height 7
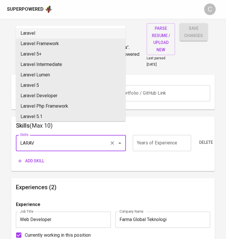
click at [43, 34] on li "Laravel" at bounding box center [71, 33] width 110 height 10
type input "Laravel"
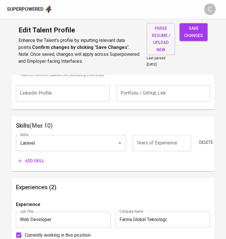
click at [29, 164] on button "Add skill" at bounding box center [31, 160] width 31 height 11
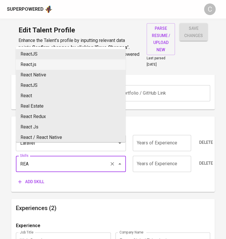
click at [44, 68] on li "React.js" at bounding box center [71, 64] width 110 height 10
type input "React.js"
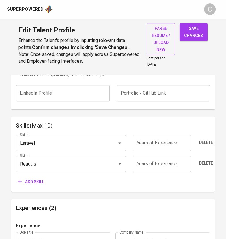
click at [37, 180] on span "Add skill" at bounding box center [31, 181] width 26 height 7
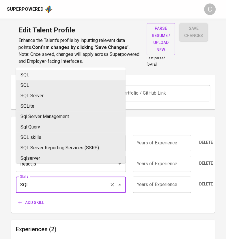
click at [28, 73] on li "SQL" at bounding box center [71, 75] width 110 height 10
type input "SQL"
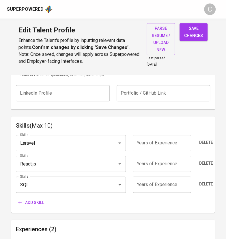
click at [31, 203] on span "Add skill" at bounding box center [31, 202] width 26 height 7
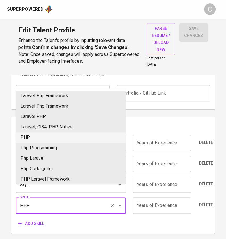
click at [38, 141] on li "PHP" at bounding box center [71, 137] width 110 height 10
type input "PHP"
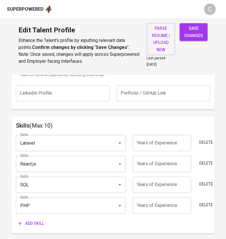
click at [35, 220] on span "Add skill" at bounding box center [31, 223] width 26 height 7
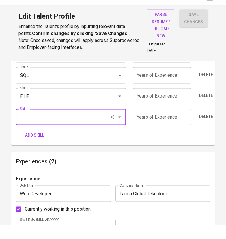
scroll to position [364, 0]
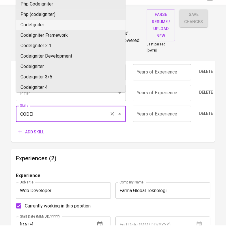
click at [38, 44] on li "CodeIgniter" at bounding box center [71, 39] width 110 height 10
type input "CodeIgniter"
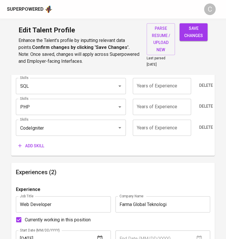
click at [35, 145] on span "Add skill" at bounding box center [31, 145] width 26 height 7
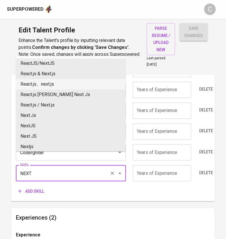
scroll to position [338, 0]
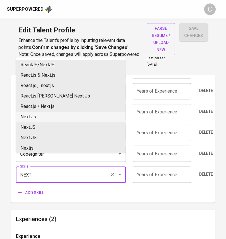
click at [44, 121] on li "Next.Js" at bounding box center [71, 117] width 110 height 10
type input "Next.Js"
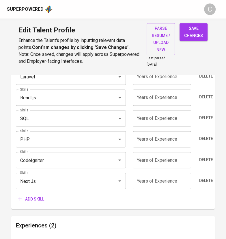
scroll to position [330, 0]
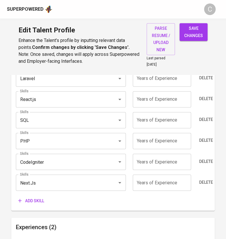
click at [151, 182] on input "number" at bounding box center [162, 182] width 58 height 16
type input "3"
type input "4"
click at [168, 162] on input "number" at bounding box center [162, 161] width 58 height 16
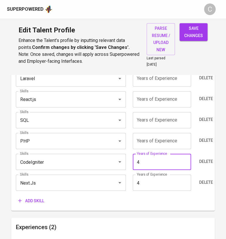
type input "4"
click at [167, 142] on input "number" at bounding box center [162, 141] width 58 height 16
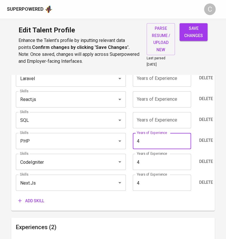
type input "4"
click at [166, 120] on input "number" at bounding box center [162, 120] width 58 height 16
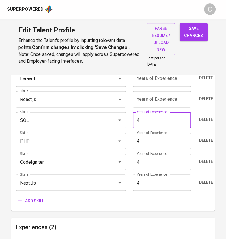
type input "4"
click at [165, 97] on input "number" at bounding box center [162, 99] width 58 height 16
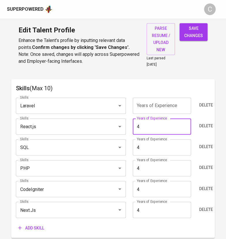
scroll to position [301, 0]
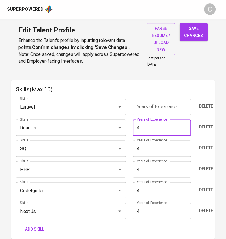
type input "4"
click at [171, 108] on input "number" at bounding box center [162, 107] width 58 height 16
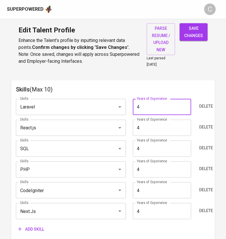
type input "4"
click at [203, 86] on h6 "Skills (Max 10)" at bounding box center [113, 89] width 194 height 9
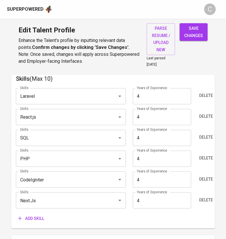
scroll to position [313, 0]
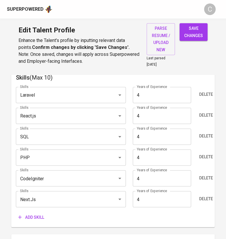
click at [38, 217] on span "Add skill" at bounding box center [31, 216] width 26 height 7
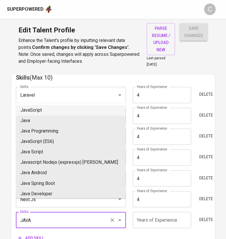
click at [92, 110] on li "JavaScript" at bounding box center [71, 110] width 110 height 10
type input "JavaScript"
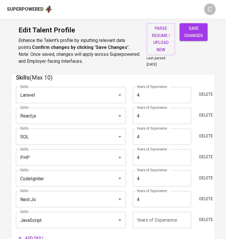
click at [160, 220] on input "number" at bounding box center [162, 220] width 58 height 16
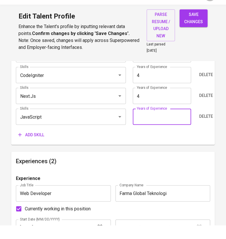
scroll to position [405, 0]
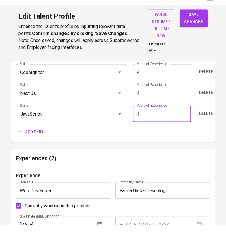
type input "4"
click at [184, 168] on h6 "Experiences (2)" at bounding box center [113, 171] width 194 height 9
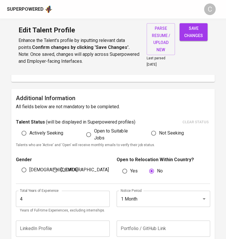
scroll to position [97, 0]
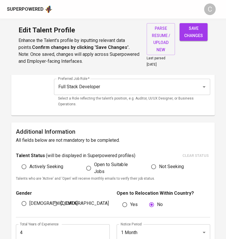
click at [191, 34] on span "save changes" at bounding box center [193, 32] width 19 height 14
type input "JavaScript"
type input "Next.js"
type input "CodeIgniter"
type input "SQL"
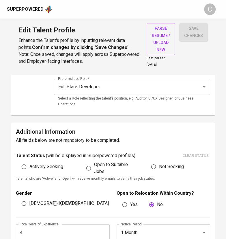
type input "React.js"
type input "Laravel"
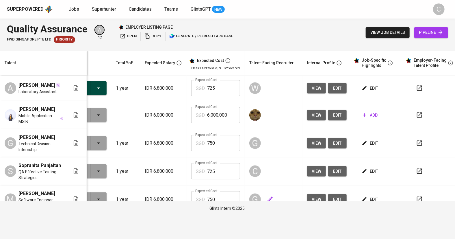
scroll to position [434, 39]
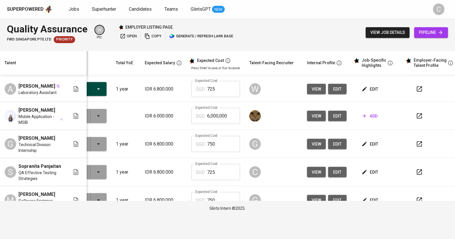
click at [226, 175] on span "view" at bounding box center [317, 171] width 10 height 7
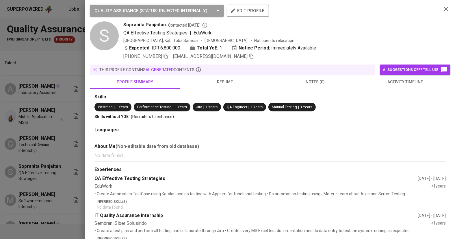
click at [226, 57] on icon "button" at bounding box center [251, 55] width 5 height 5
click at [68, 140] on div at bounding box center [227, 119] width 455 height 239
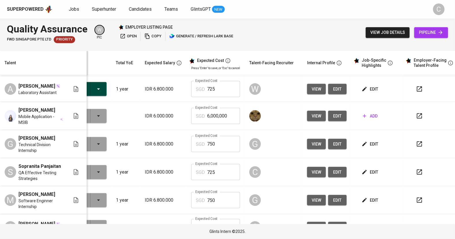
scroll to position [0, 39]
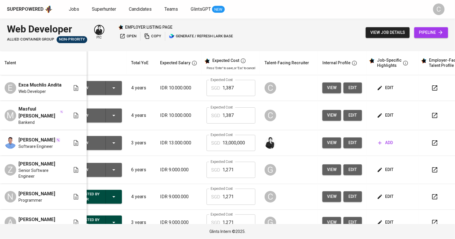
scroll to position [0, 39]
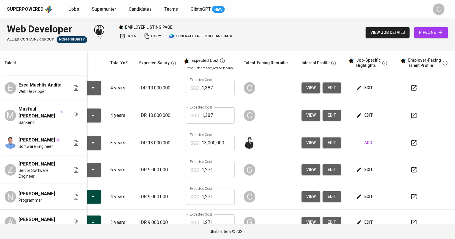
click at [298, 92] on td "view edit" at bounding box center [321, 88] width 49 height 26
click at [310, 89] on span "view" at bounding box center [311, 87] width 10 height 7
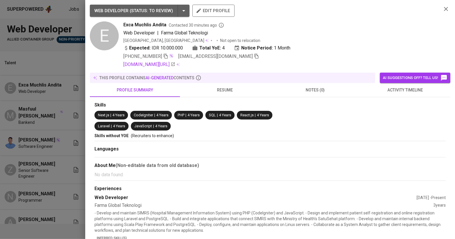
click at [254, 56] on icon "button" at bounding box center [256, 55] width 5 height 5
click at [60, 150] on div at bounding box center [227, 119] width 455 height 239
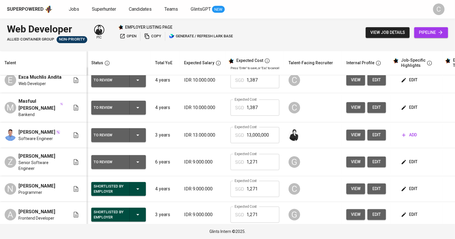
scroll to position [0, 0]
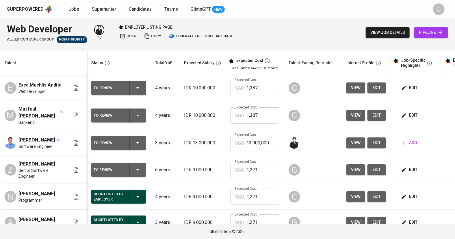
click at [353, 118] on span "view" at bounding box center [356, 115] width 10 height 7
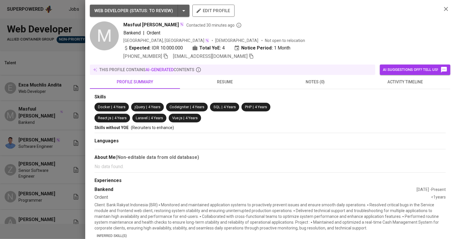
click at [229, 57] on div "[PHONE_NUMBER] [EMAIL_ADDRESS][DOMAIN_NAME]" at bounding box center [280, 56] width 314 height 7
click at [249, 58] on icon "button" at bounding box center [251, 55] width 5 height 5
click at [38, 144] on div at bounding box center [227, 119] width 455 height 239
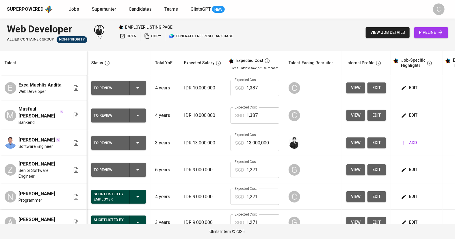
scroll to position [0, 43]
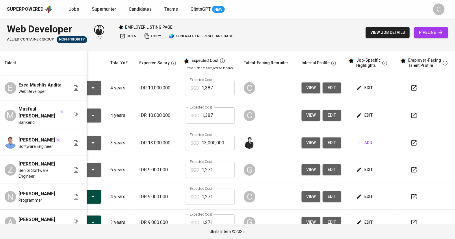
click at [413, 119] on button "button" at bounding box center [414, 115] width 14 height 14
click at [411, 89] on icon "button" at bounding box center [414, 87] width 7 height 7
click at [368, 91] on span "edit" at bounding box center [364, 87] width 15 height 7
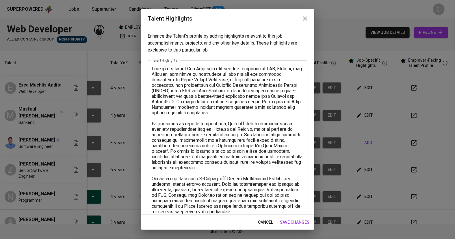
scroll to position [114, 0]
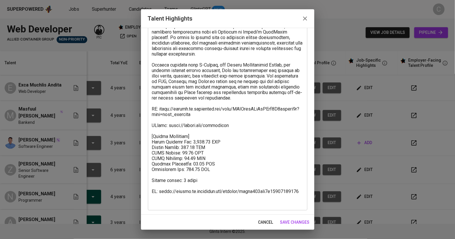
click at [155, 130] on textarea at bounding box center [227, 78] width 151 height 253
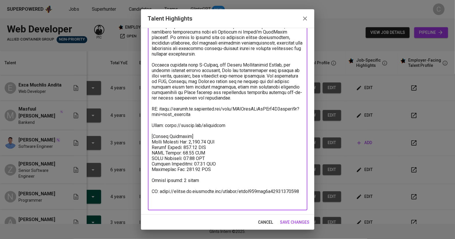
type textarea "Lore ip d sitamet Con Adipiscin elit seddoe temporinc ut LAB, Etdolor, mag Aliq…"
click at [300, 221] on span "save changes" at bounding box center [294, 221] width 29 height 7
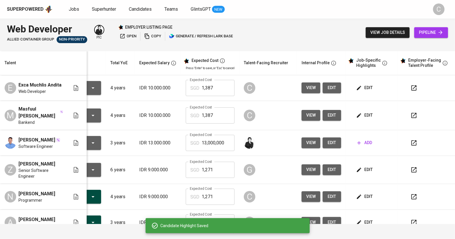
click at [411, 86] on icon "button" at bounding box center [414, 87] width 7 height 7
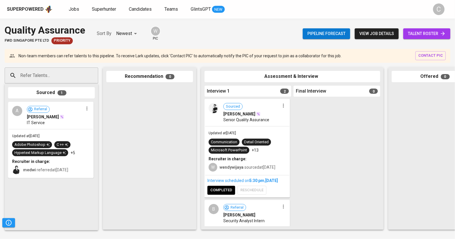
click at [51, 72] on input "Refer Talents..." at bounding box center [49, 75] width 61 height 11
paste input "[EMAIL_ADDRESS][DOMAIN_NAME]"
type input "[EMAIL_ADDRESS][DOMAIN_NAME]"
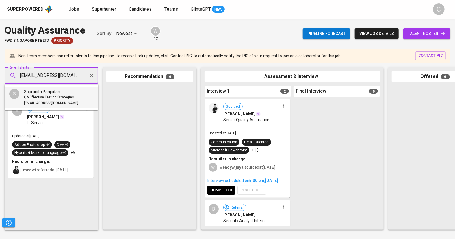
click at [43, 94] on span "Sopranita Panjaitan" at bounding box center [42, 92] width 36 height 6
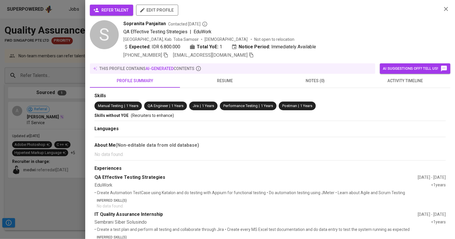
click at [105, 12] on span "refer talent" at bounding box center [112, 10] width 34 height 7
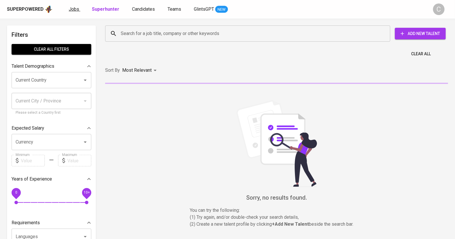
click at [70, 8] on span "Jobs" at bounding box center [74, 8] width 10 height 5
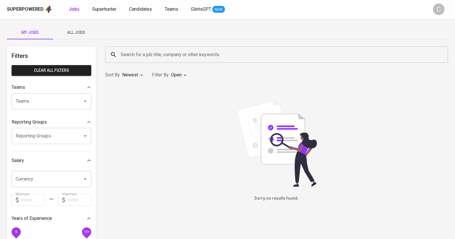
click at [81, 33] on span "All Jobs" at bounding box center [76, 32] width 39 height 7
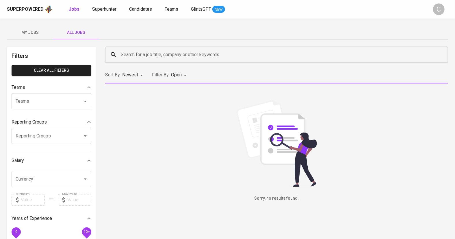
click at [142, 56] on input "Search for a job title, company or other keywords" at bounding box center [278, 54] width 318 height 11
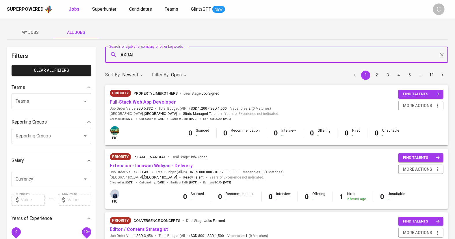
type input "AXRAIL"
click at [145, 71] on span "Companies" at bounding box center [142, 70] width 23 height 5
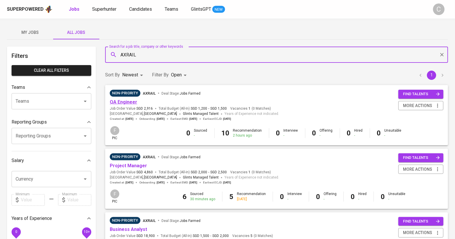
click at [118, 101] on link "QA Engineer" at bounding box center [123, 101] width 27 height 5
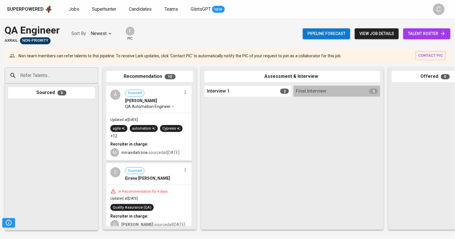
click at [54, 72] on input "Refer Talents..." at bounding box center [49, 75] width 61 height 11
paste input "ryanramadhaniputra@gmail.com"
type input "ryanramadhaniputra@gmail.com"
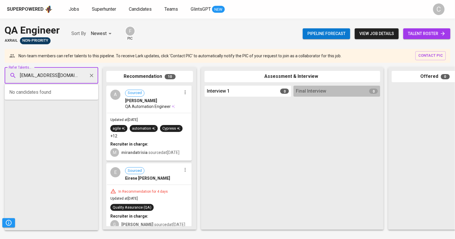
scroll to position [0, 9]
click at [46, 98] on span "Senior Quality Assurance" at bounding box center [44, 98] width 41 height 6
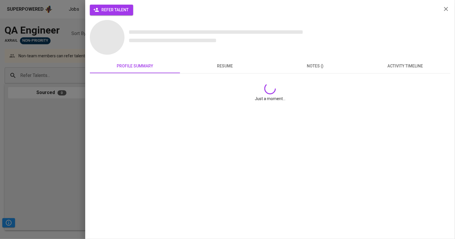
scroll to position [0, 0]
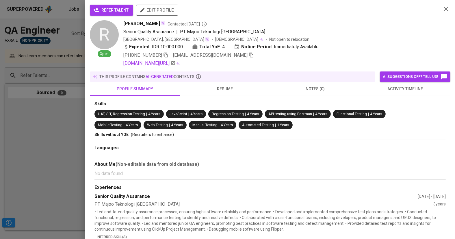
click at [110, 10] on span "refer talent" at bounding box center [112, 10] width 34 height 7
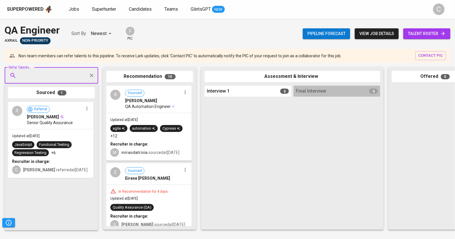
paste input "irmferdinand@gmail.com"
type input "irmferdinand@gmail.com"
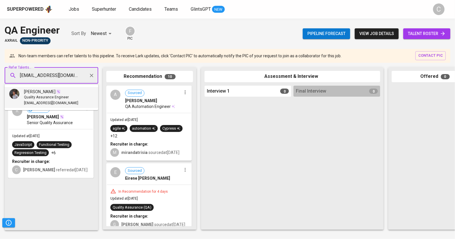
click at [42, 96] on span "Quality Assurance Engineer" at bounding box center [46, 98] width 45 height 6
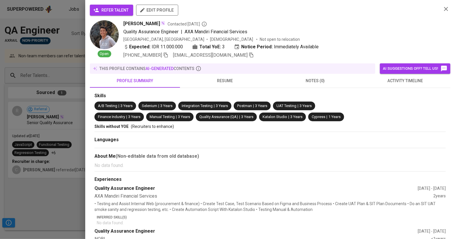
click at [102, 10] on span "refer talent" at bounding box center [112, 10] width 34 height 7
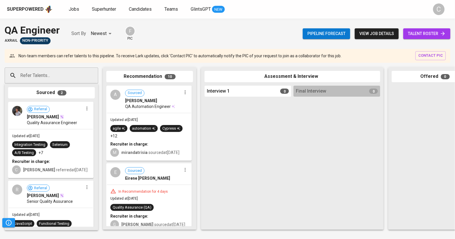
click at [0, 193] on div "Refer Talents... Refer Talents... Sourced 2 Referral Ikram Ferdinand Quality As…" at bounding box center [344, 148] width 688 height 171
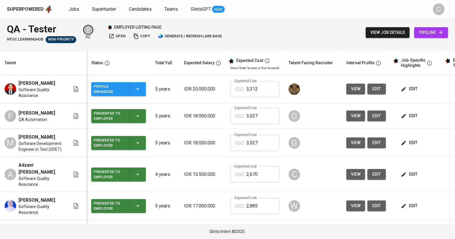
click at [359, 179] on button "view" at bounding box center [356, 174] width 19 height 11
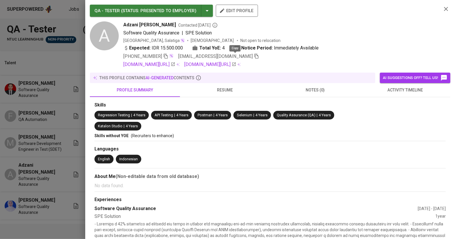
click at [255, 57] on icon "button" at bounding box center [257, 56] width 4 height 5
click at [17, 160] on div at bounding box center [227, 119] width 455 height 239
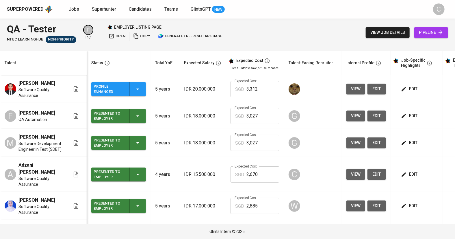
click at [426, 32] on span "pipeline" at bounding box center [431, 32] width 25 height 7
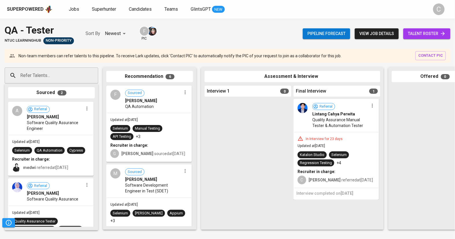
click at [39, 72] on input "Refer Talents..." at bounding box center [49, 75] width 61 height 11
paste input "adzanibillian@gmail.com"
type input "adzanibillian@gmail.com"
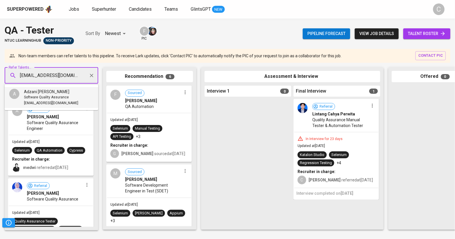
click at [60, 93] on span "Adzani Billian Suwardi" at bounding box center [46, 92] width 45 height 6
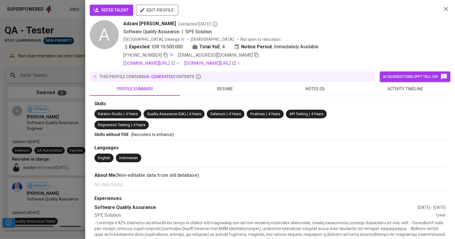
click at [116, 14] on button "refer talent" at bounding box center [111, 10] width 43 height 11
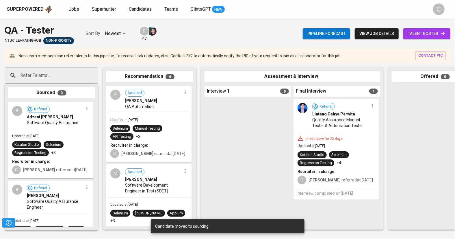
click at [29, 82] on div "Refer Talents..." at bounding box center [52, 75] width 94 height 16
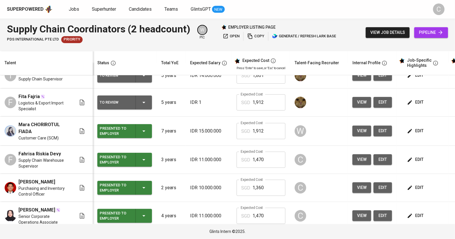
scroll to position [15, 0]
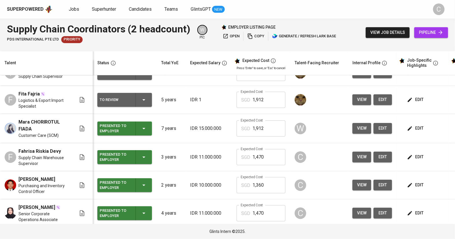
click at [357, 160] on span "view" at bounding box center [362, 156] width 10 height 7
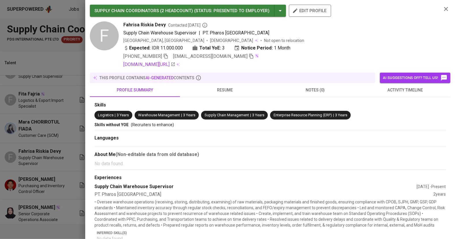
click at [249, 55] on icon "button" at bounding box center [251, 56] width 4 height 5
click at [45, 170] on div at bounding box center [227, 119] width 455 height 239
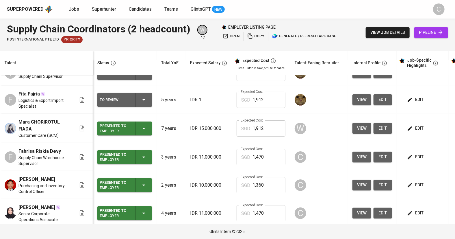
click at [357, 188] on span "view" at bounding box center [362, 184] width 10 height 7
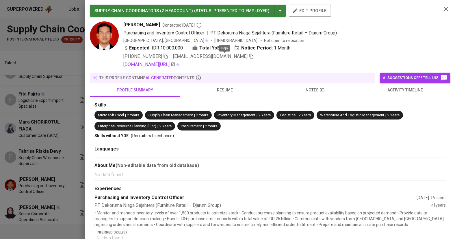
click at [249, 54] on icon "button" at bounding box center [251, 55] width 5 height 5
click at [0, 184] on div at bounding box center [227, 119] width 455 height 239
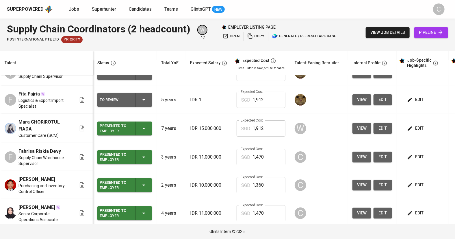
click at [357, 216] on span "view" at bounding box center [362, 212] width 10 height 7
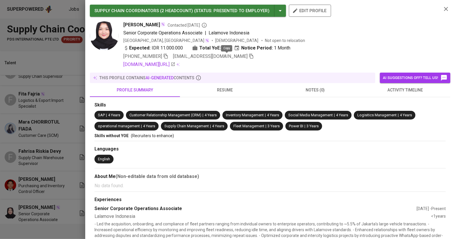
click at [249, 56] on icon "button" at bounding box center [251, 55] width 5 height 5
click at [27, 168] on div at bounding box center [227, 119] width 455 height 239
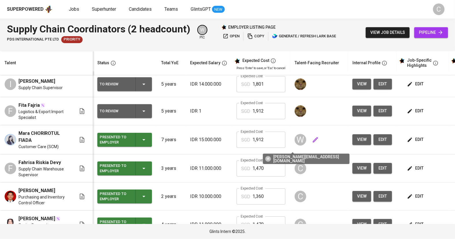
scroll to position [0, 0]
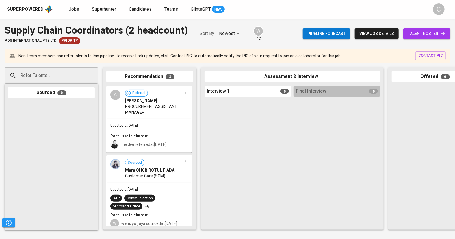
click at [38, 74] on input "Refer Talents..." at bounding box center [49, 75] width 61 height 11
paste input "[EMAIL_ADDRESS][DOMAIN_NAME]"
type input "[EMAIL_ADDRESS][DOMAIN_NAME]"
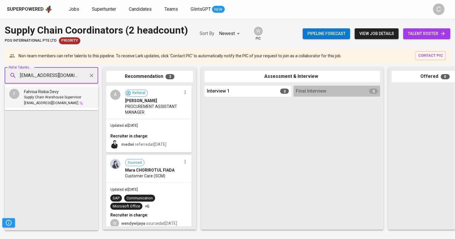
click at [49, 95] on span "Supply Chain Warehouse Supervisor" at bounding box center [52, 98] width 57 height 6
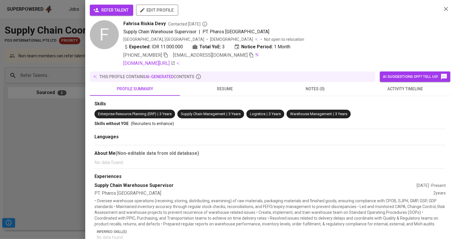
click at [108, 10] on span "refer talent" at bounding box center [112, 10] width 34 height 7
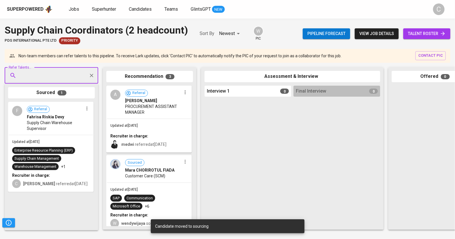
click at [27, 73] on input "Refer Talents..." at bounding box center [49, 75] width 61 height 11
paste input "rianannd4@gmail.com"
type input "rianannd4@gmail.com"
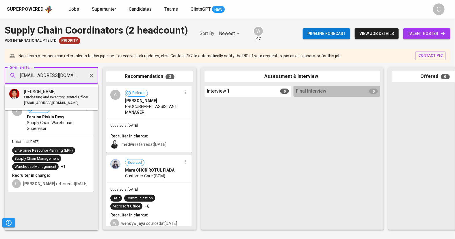
click at [47, 98] on span "Purchasing and Inventory Control Officer" at bounding box center [56, 98] width 64 height 6
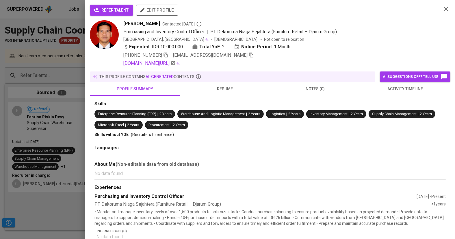
click at [109, 8] on span "refer talent" at bounding box center [112, 10] width 34 height 7
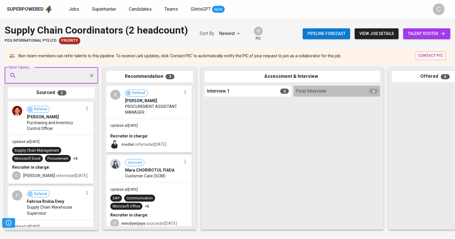
paste input "noviazhr16@gmail.com"
type input "noviazhr16@gmail.com"
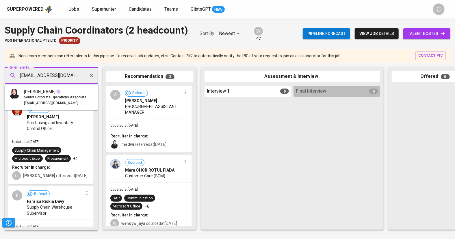
click at [49, 86] on ul "Novia Zahari Senior Corporate Operations Associate noviazhr16@gmail.com" at bounding box center [52, 97] width 94 height 25
click at [60, 92] on div "Novia Zahari" at bounding box center [55, 92] width 62 height 6
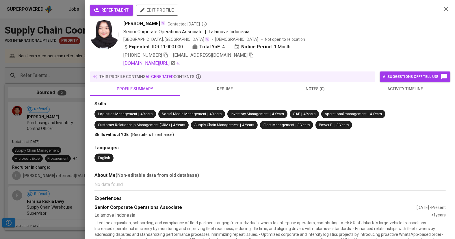
click at [106, 11] on span "refer talent" at bounding box center [112, 10] width 34 height 7
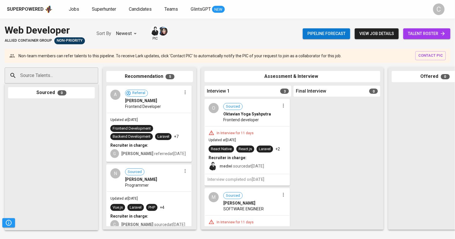
click at [23, 217] on div at bounding box center [51, 164] width 87 height 125
click at [71, 79] on input "Source Talents..." at bounding box center [49, 75] width 61 height 11
paste input "[EMAIL_ADDRESS][DOMAIN_NAME]"
type input "[EMAIL_ADDRESS][DOMAIN_NAME]"
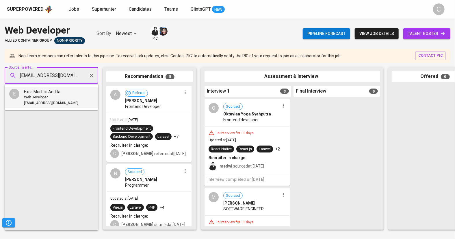
click at [49, 98] on div "Web Developer" at bounding box center [51, 98] width 54 height 6
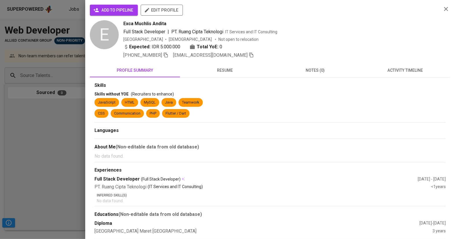
click at [122, 9] on span "add to pipeline" at bounding box center [114, 10] width 39 height 7
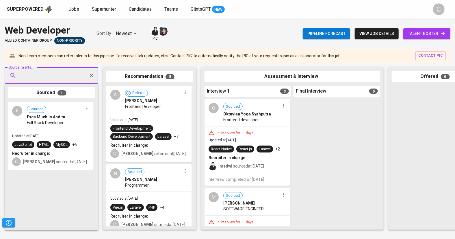
paste input "[EMAIL_ADDRESS][DOMAIN_NAME]"
type input "[EMAIL_ADDRESS][DOMAIN_NAME]"
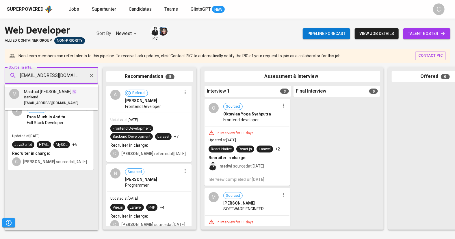
click at [51, 96] on div "Bankend" at bounding box center [51, 98] width 54 height 6
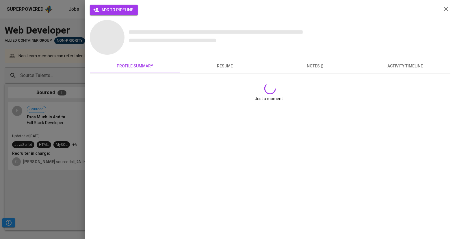
click at [116, 8] on span "add to pipeline" at bounding box center [114, 9] width 39 height 7
